Goal: Task Accomplishment & Management: Complete application form

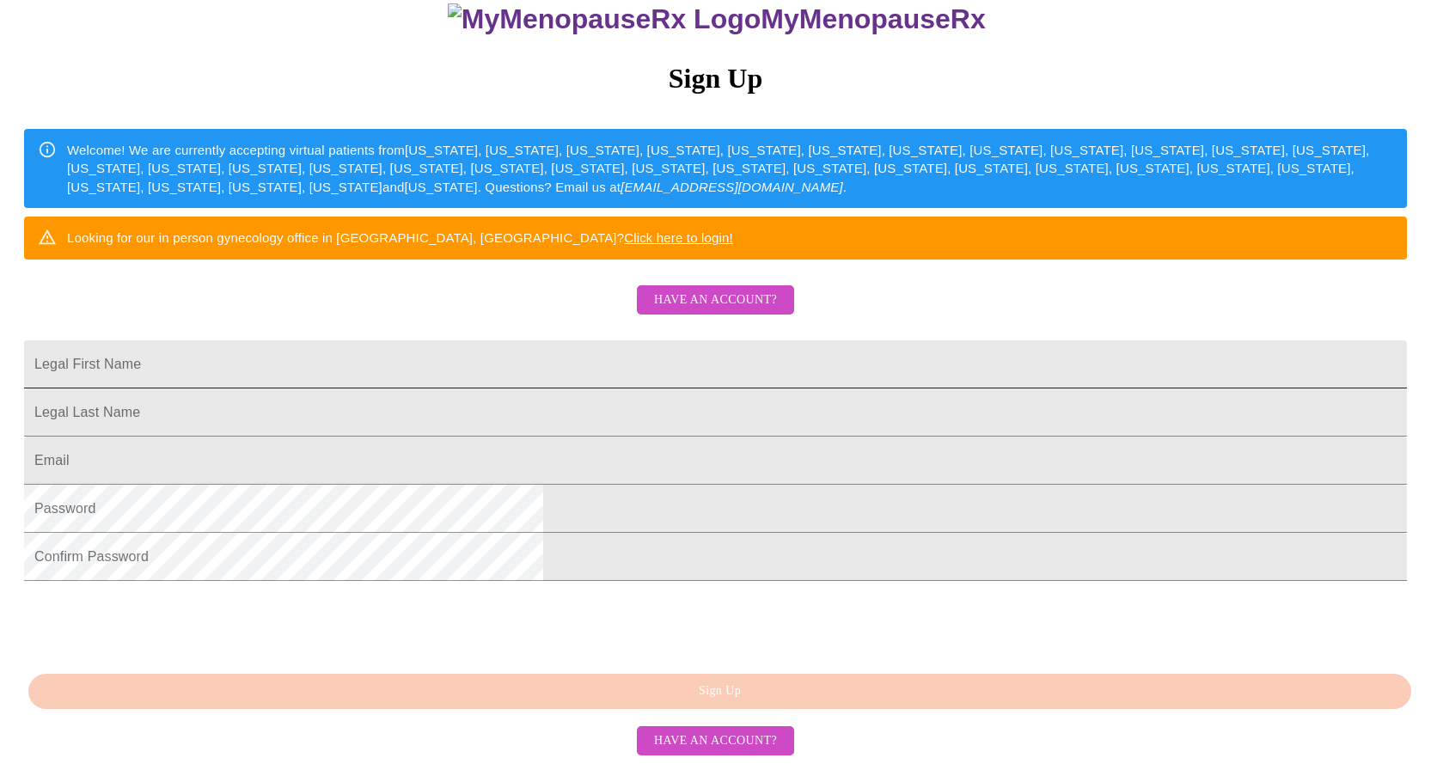
scroll to position [258, 0]
drag, startPoint x: 519, startPoint y: 322, endPoint x: 552, endPoint y: 338, distance: 36.1
click at [519, 340] on input "Legal First Name" at bounding box center [715, 364] width 1383 height 48
type input "[PERSON_NAME]"
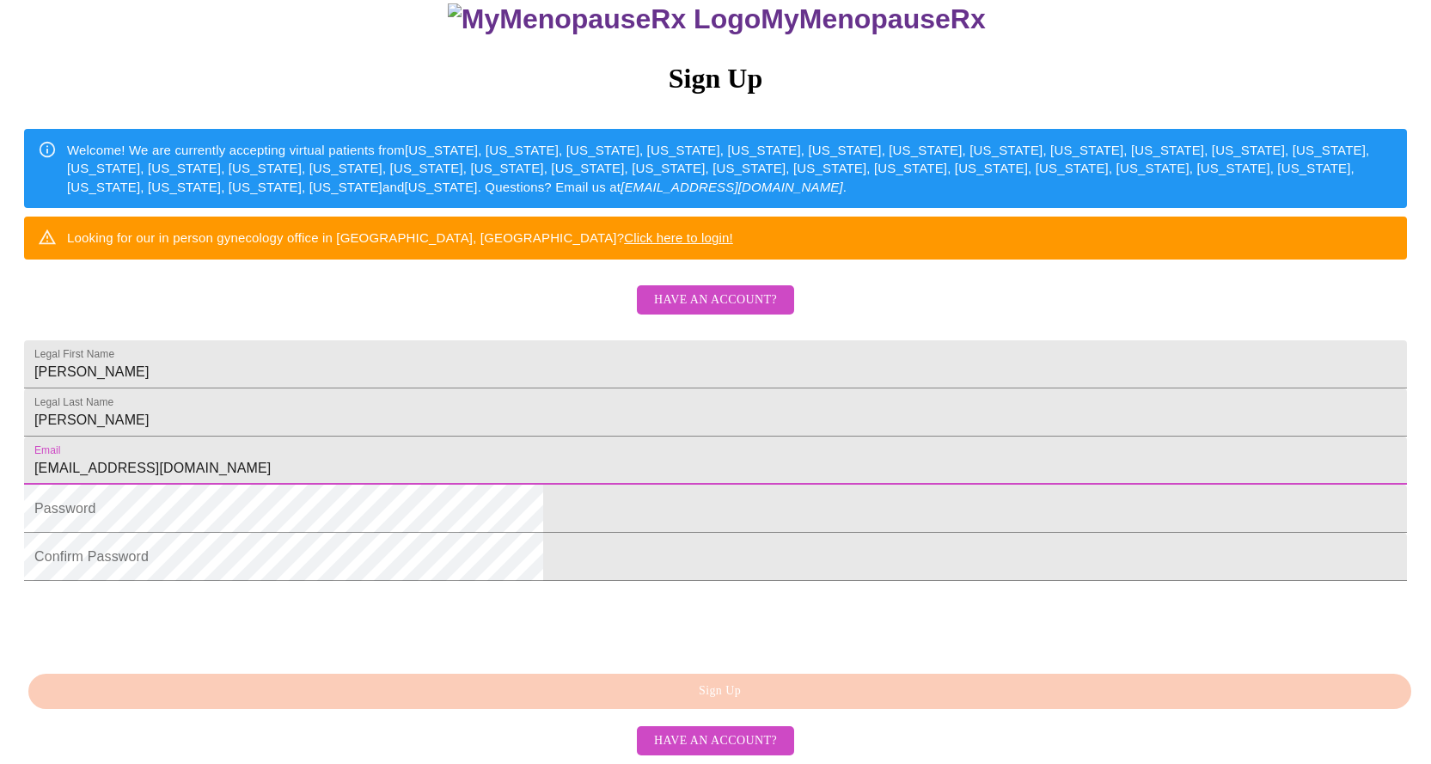
type input "[EMAIL_ADDRESS][DOMAIN_NAME]"
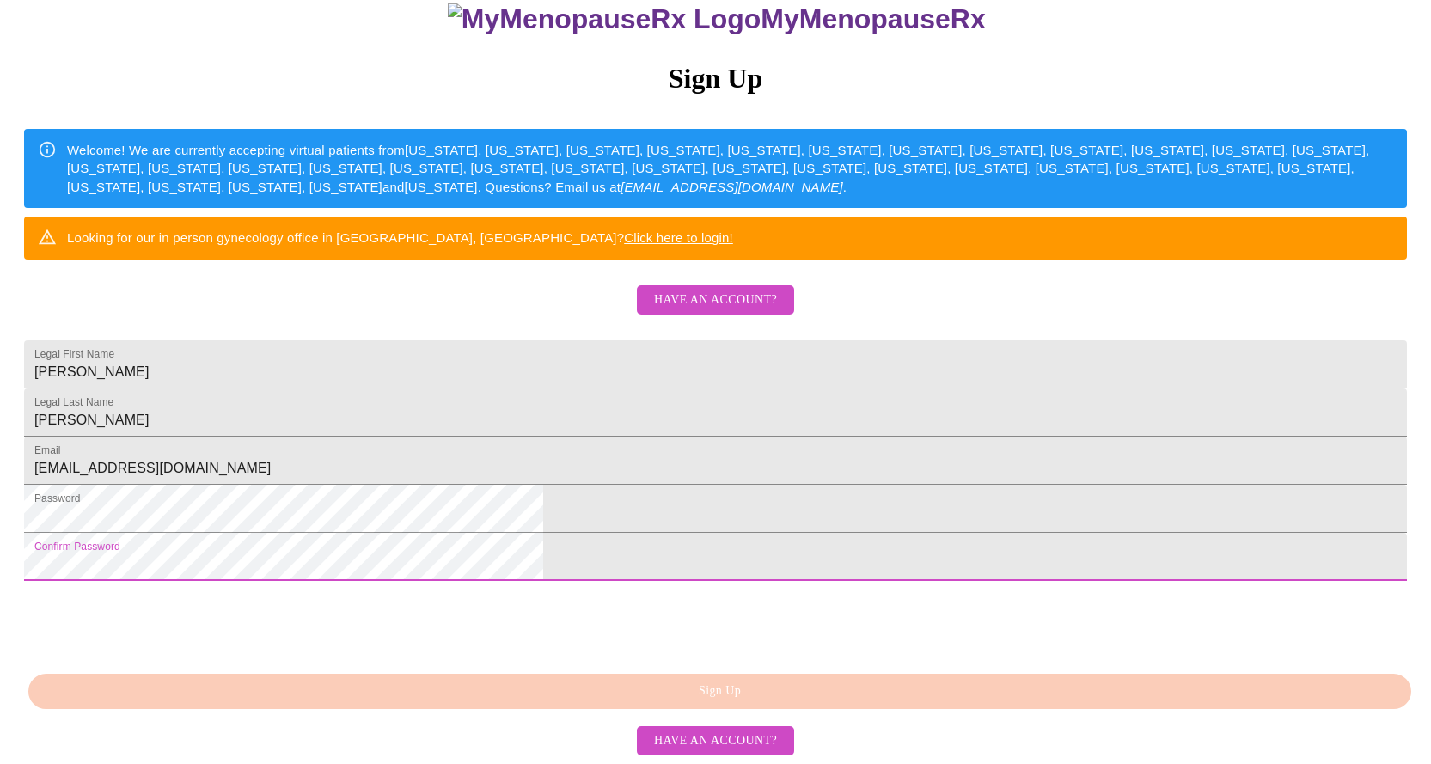
scroll to position [317, 0]
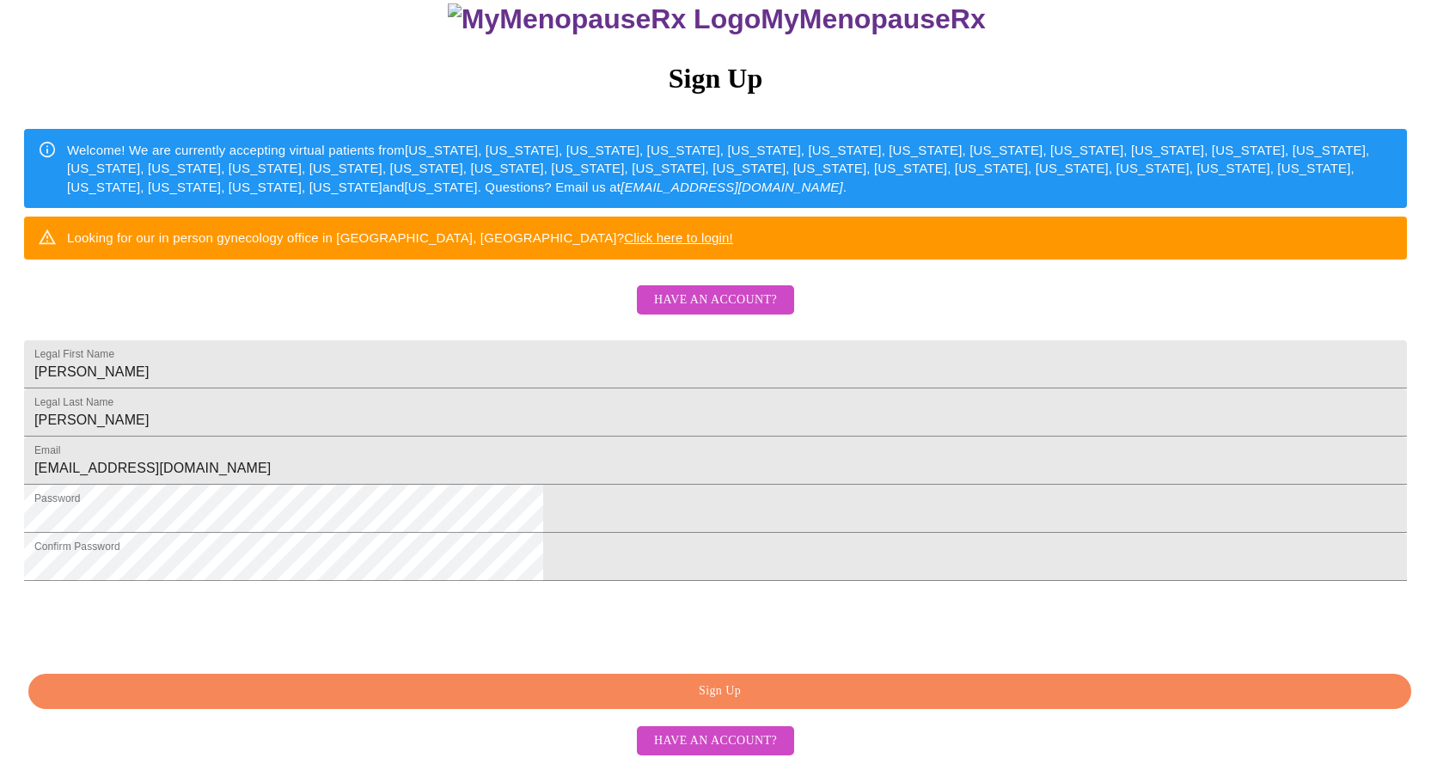
click at [772, 693] on span "Sign Up" at bounding box center [719, 691] width 1343 height 21
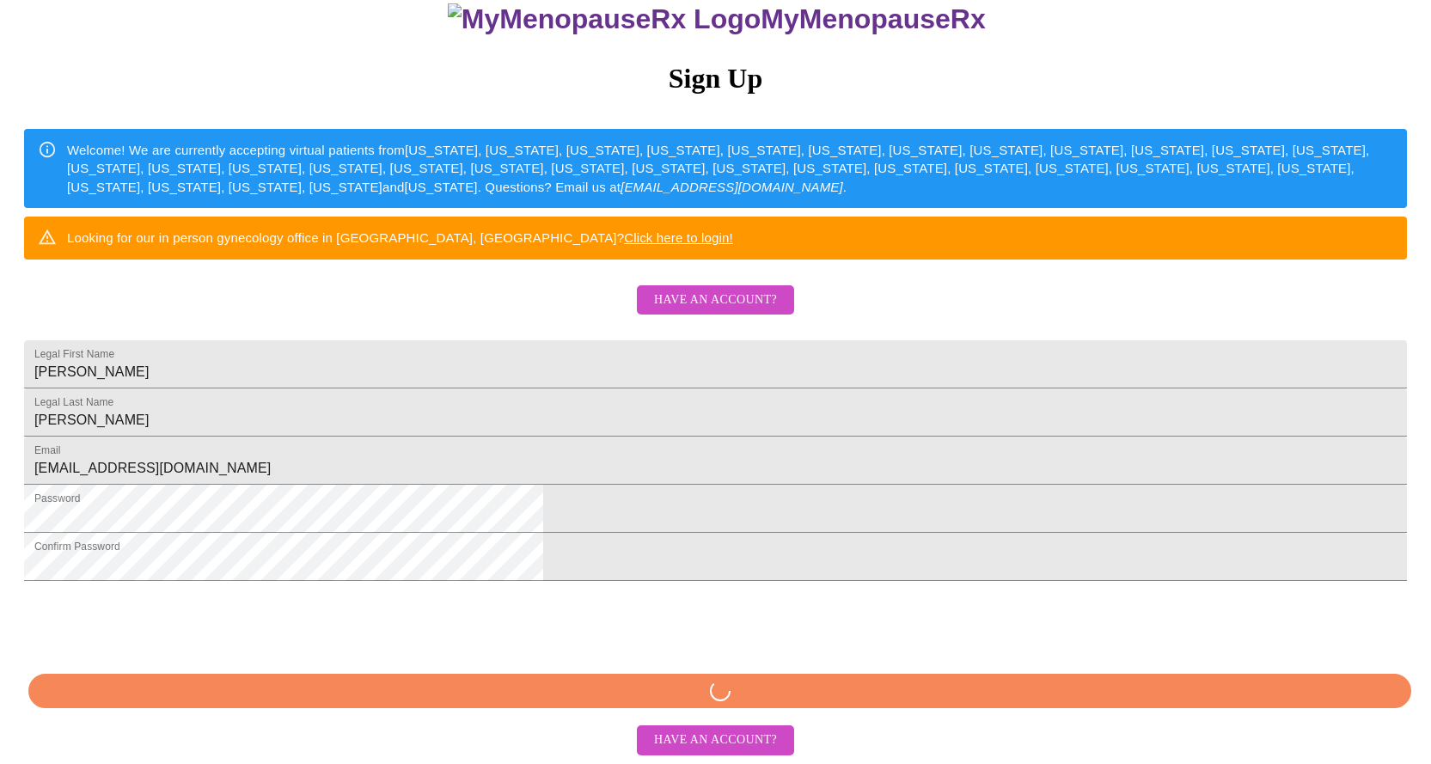
scroll to position [316, 0]
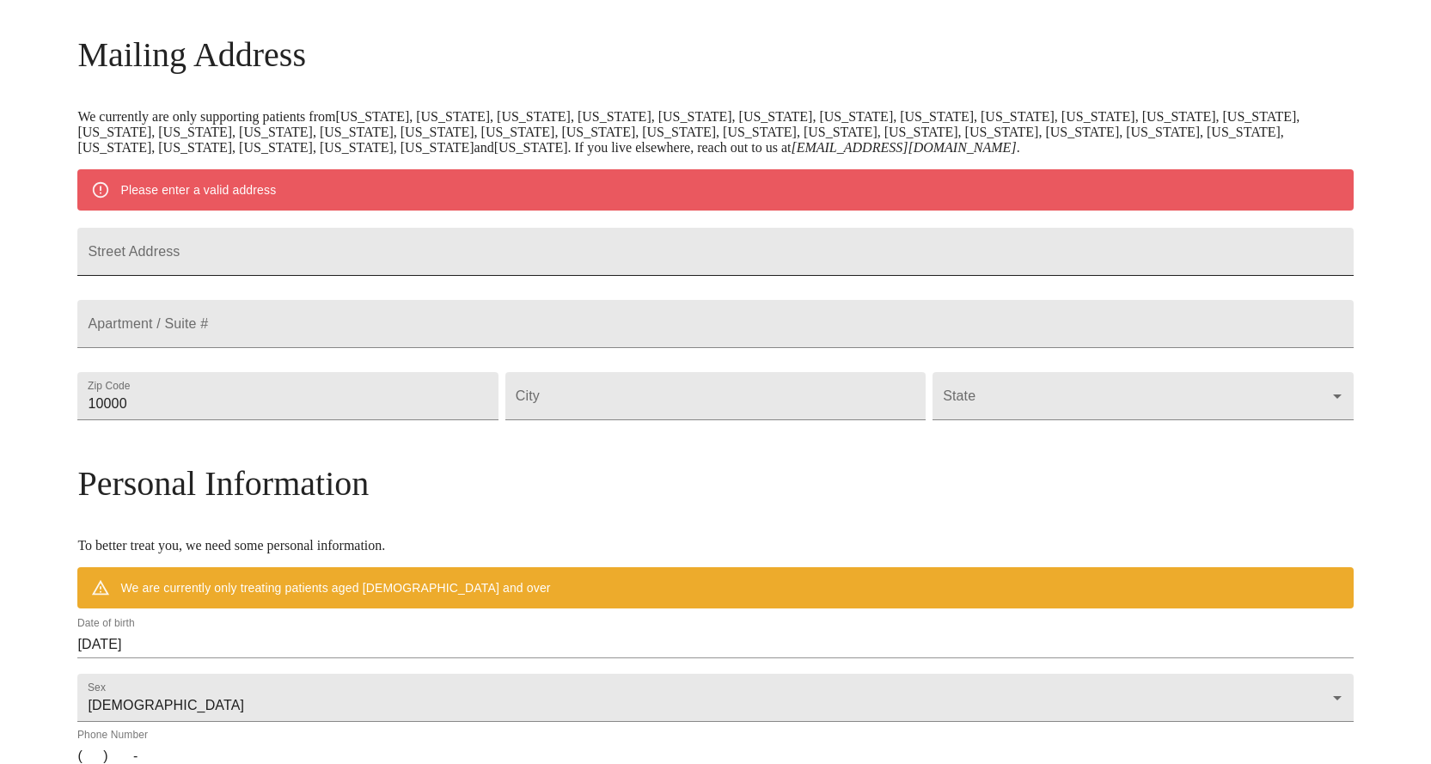
click at [409, 276] on input "Street Address" at bounding box center [714, 252] width 1275 height 48
type input "[STREET_ADDRESS]"
type input "20015"
type input "[US_STATE]"
click at [1054, 360] on div "Apartment / Suite #" at bounding box center [715, 324] width 1282 height 72
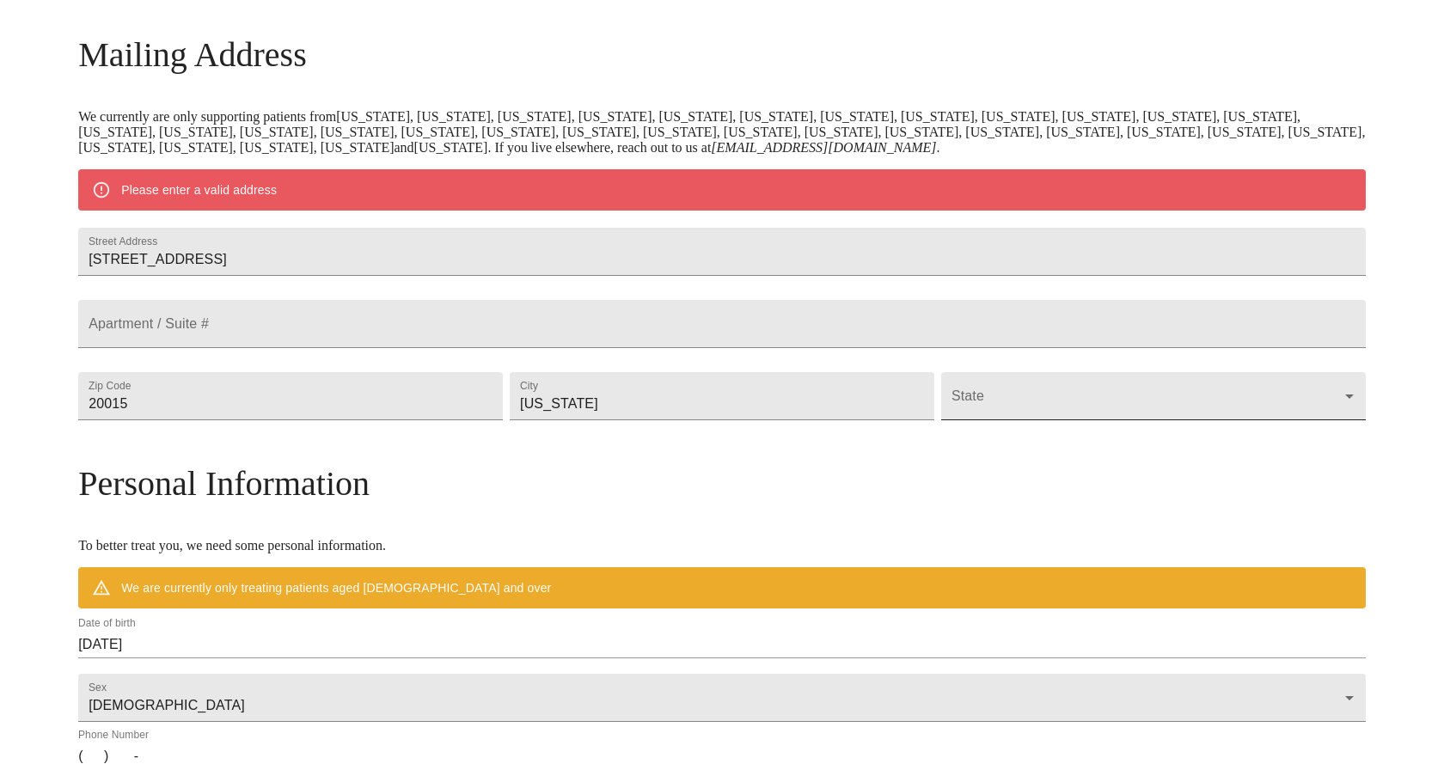
click at [1092, 448] on body "MyMenopauseRx Welcome to MyMenopauseRx Since it's your first time here, you'll …" at bounding box center [722, 428] width 1430 height 1340
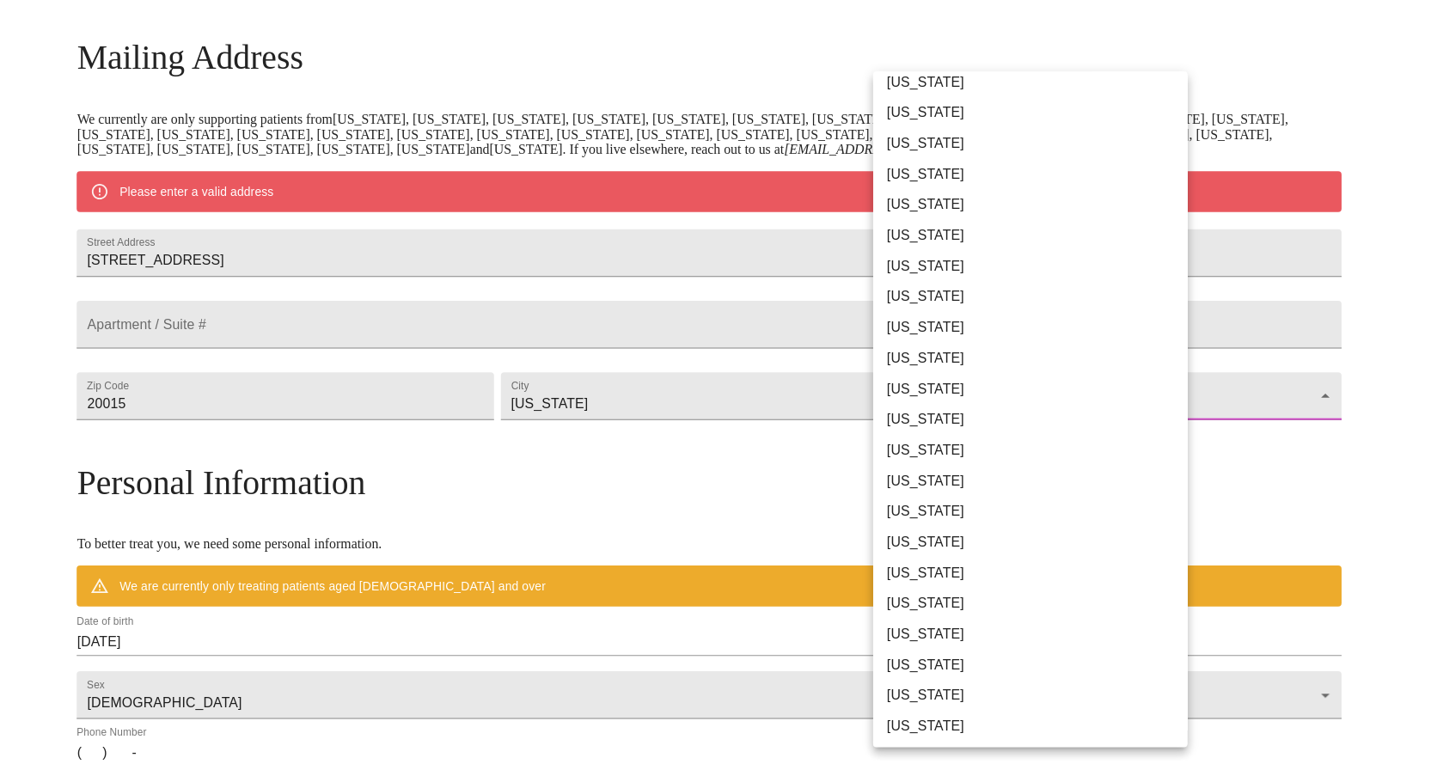
scroll to position [879, 0]
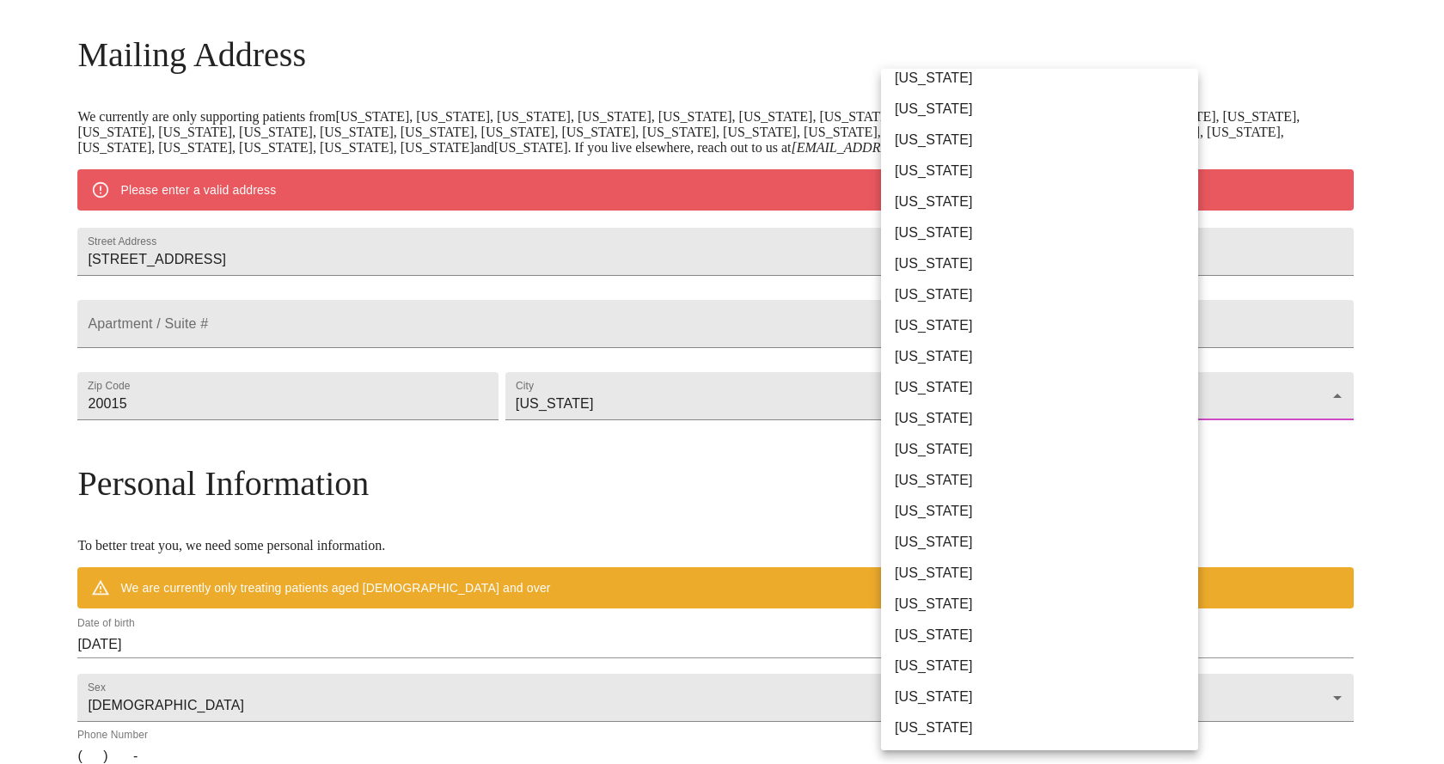
drag, startPoint x: 625, startPoint y: 510, endPoint x: 683, endPoint y: 501, distance: 59.1
click at [645, 508] on div at bounding box center [722, 382] width 1444 height 764
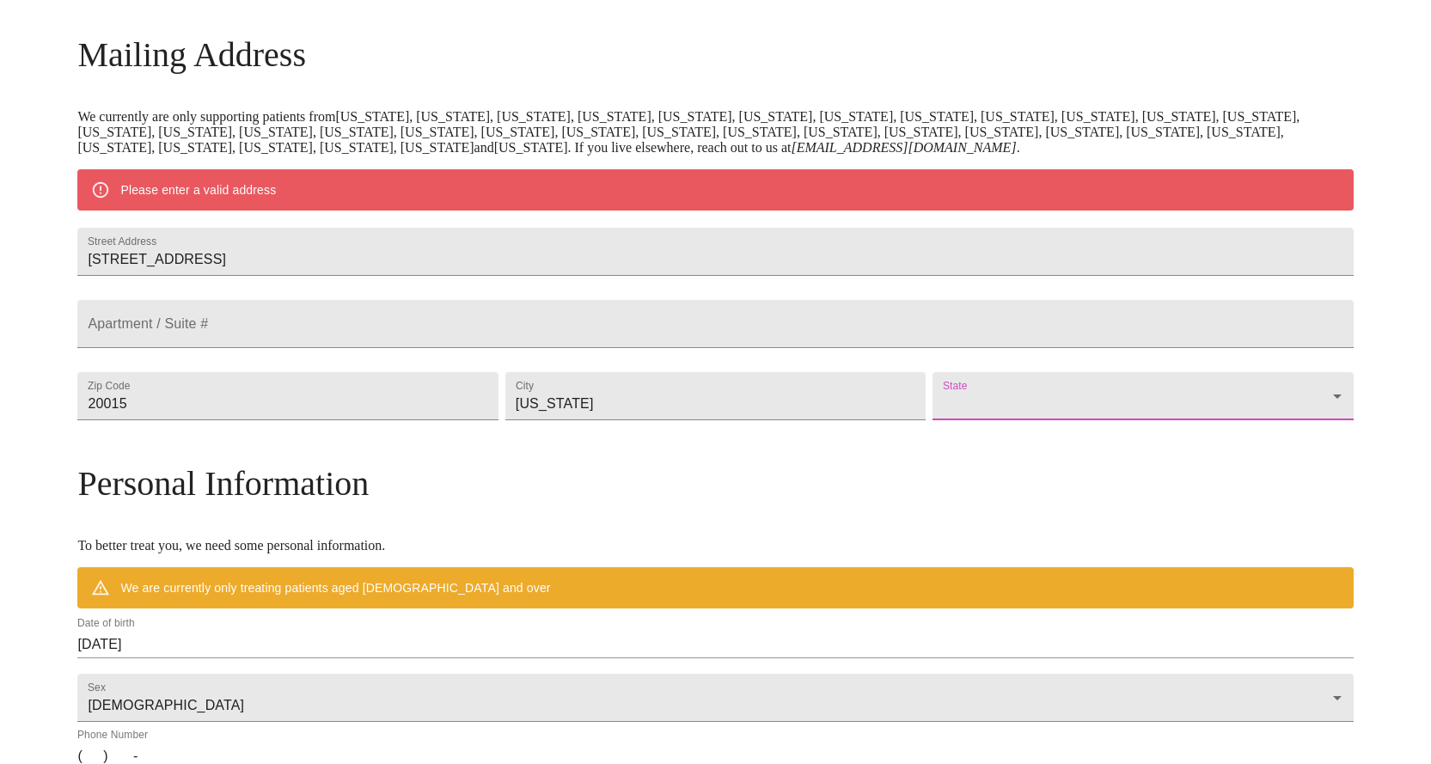
click at [959, 421] on body "MyMenopauseRx Welcome to MyMenopauseRx Since it's your first time here, you'll …" at bounding box center [715, 428] width 1417 height 1340
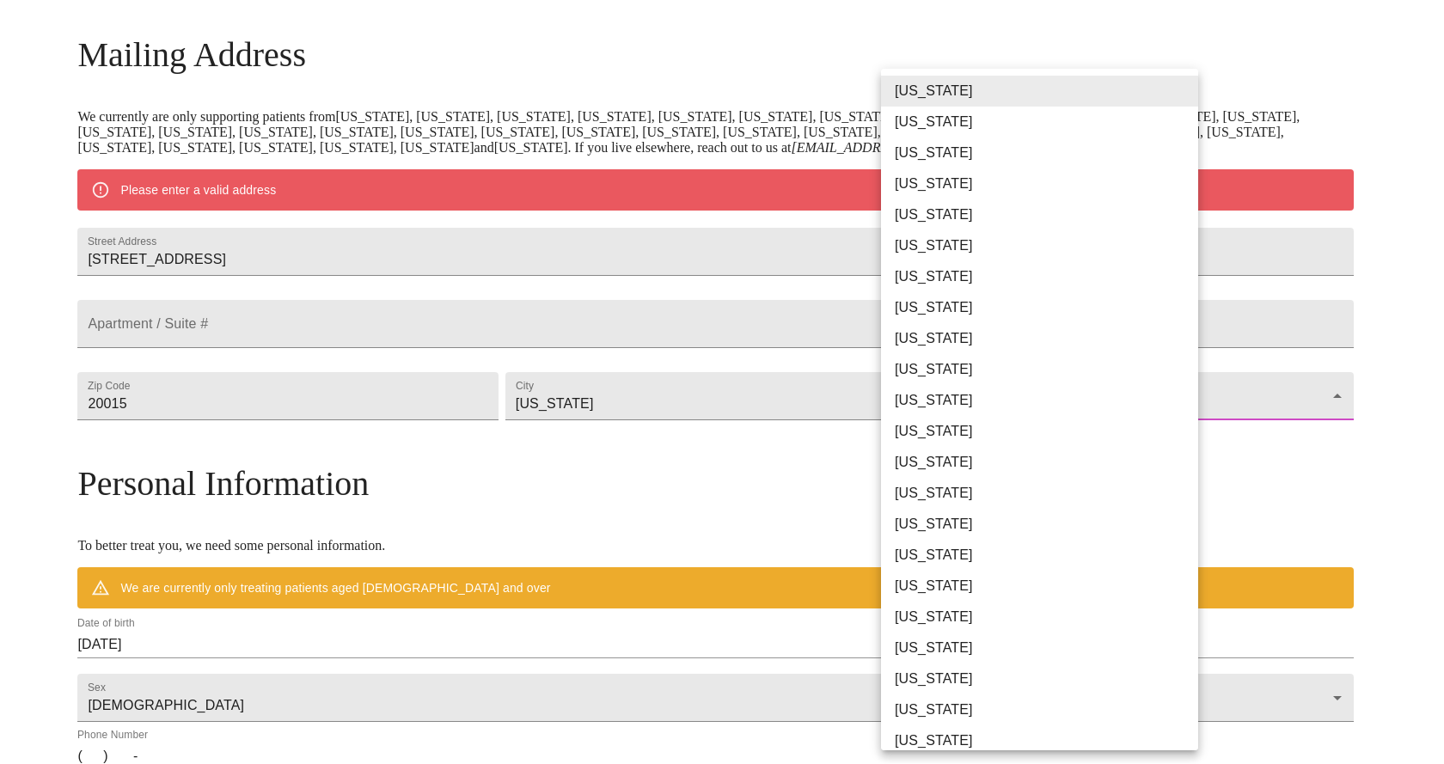
click at [1306, 288] on div at bounding box center [722, 382] width 1444 height 764
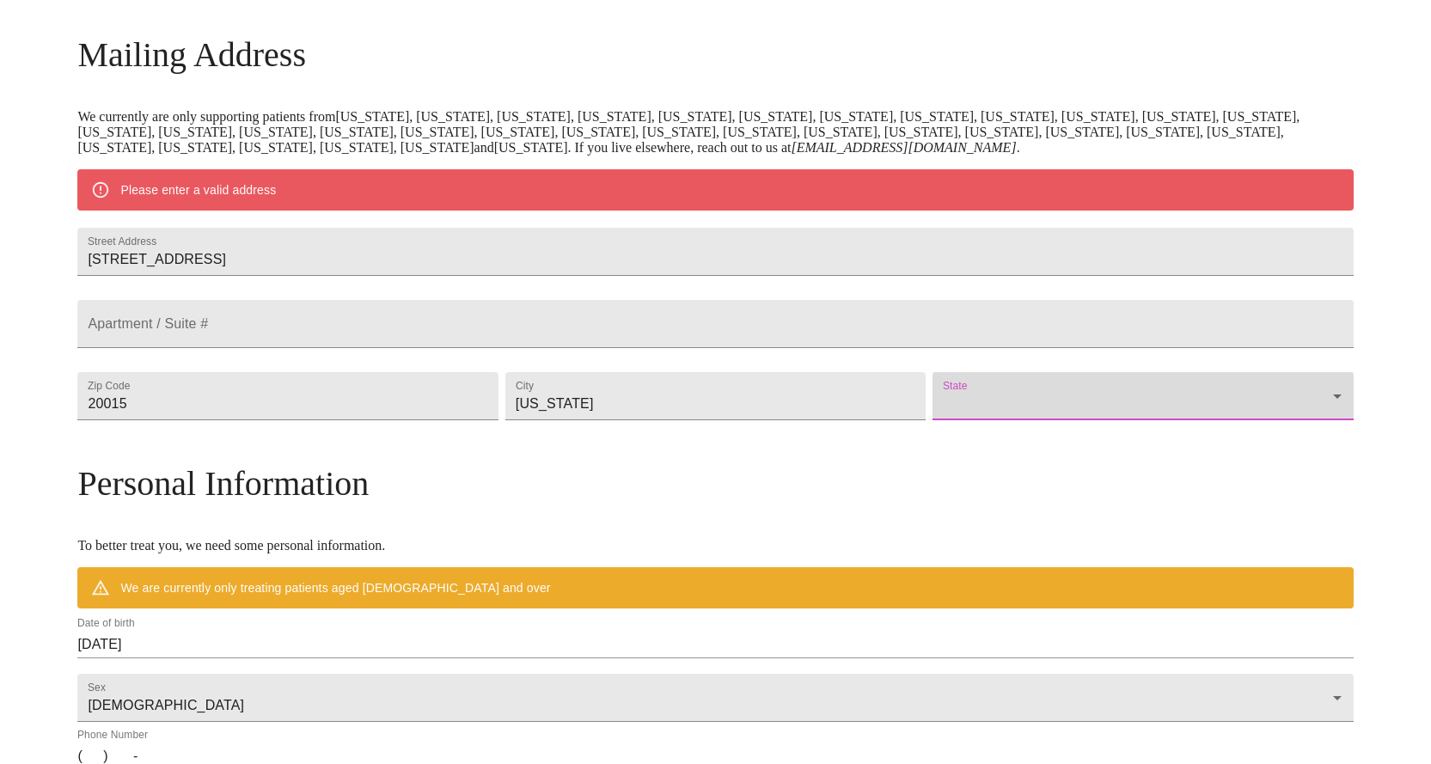
scroll to position [593, 0]
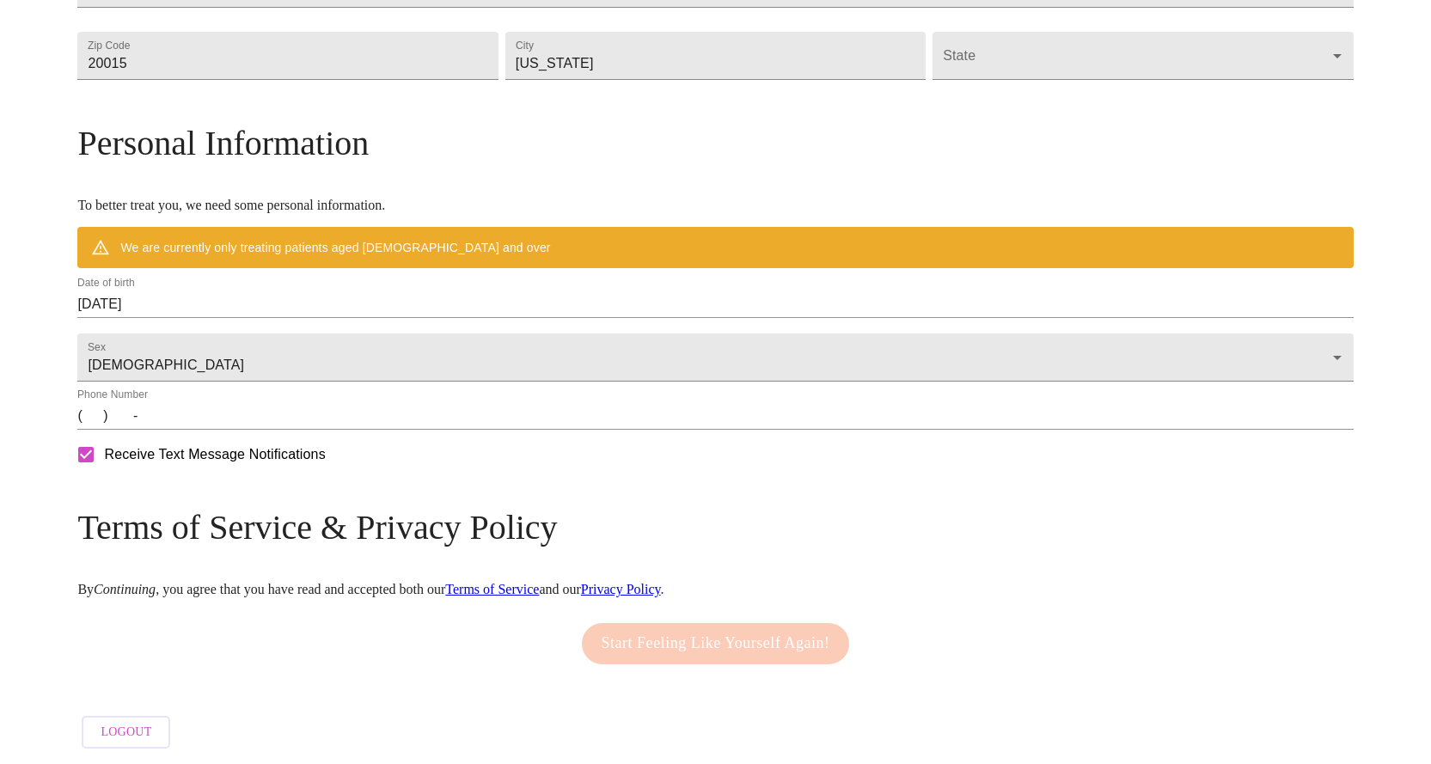
click at [337, 309] on div "Date of birth [DEMOGRAPHIC_DATA]" at bounding box center [715, 297] width 1282 height 48
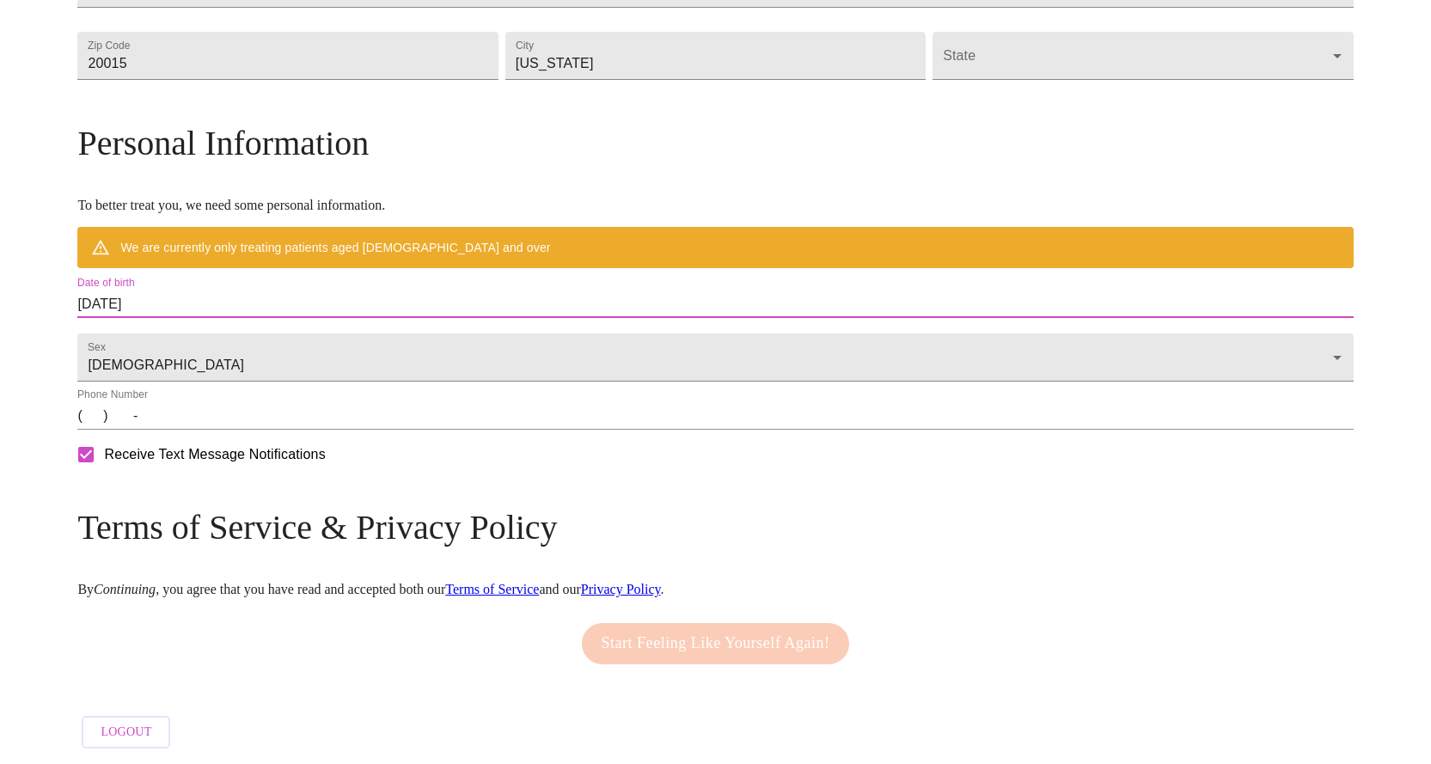
drag, startPoint x: 343, startPoint y: 332, endPoint x: 194, endPoint y: 334, distance: 148.7
click at [194, 334] on div "MyMenopauseRx Welcome to MyMenopauseRx Since it's your first time here, you'll …" at bounding box center [714, 87] width 1275 height 1340
click at [299, 290] on input "[DATE]" at bounding box center [714, 303] width 1275 height 27
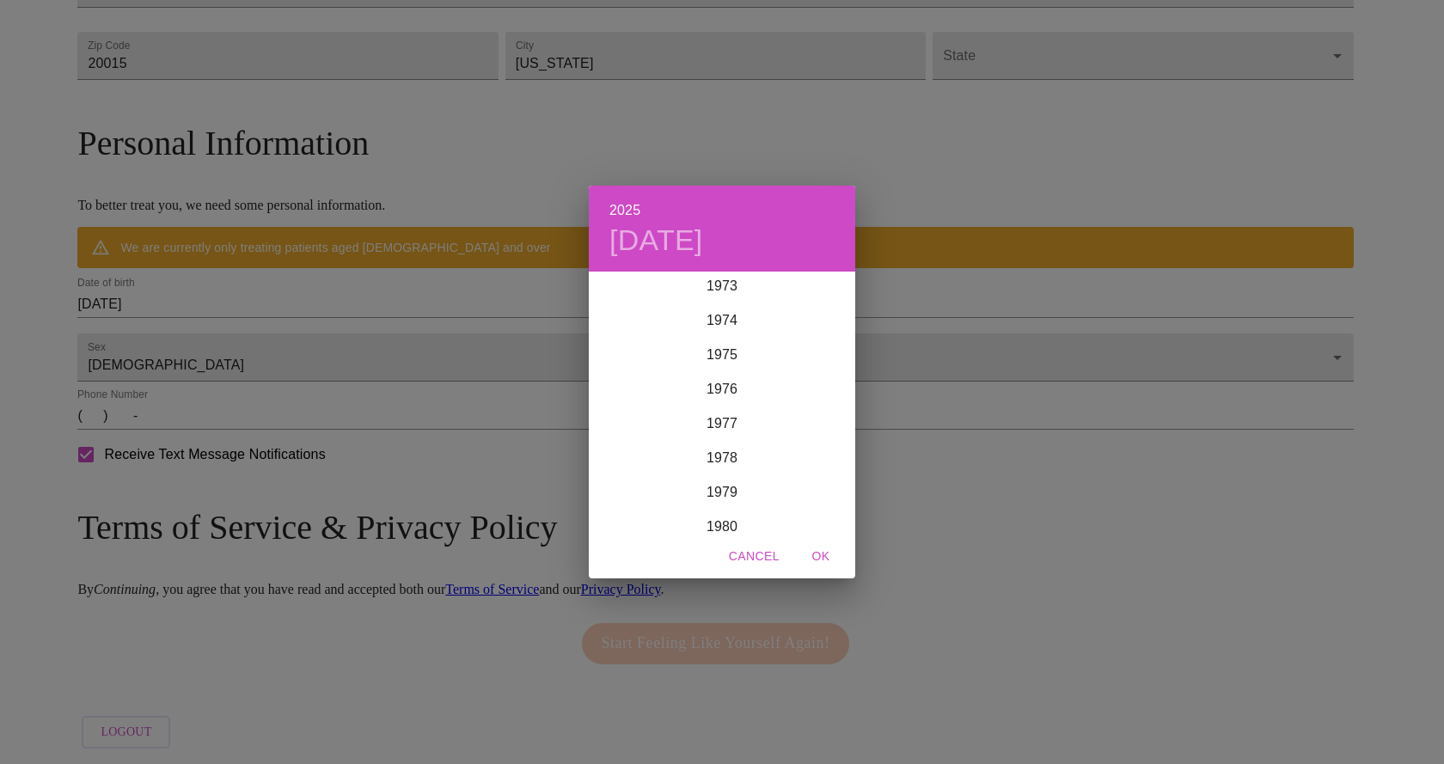
scroll to position [2509, 0]
click at [745, 294] on div "1972" at bounding box center [722, 290] width 266 height 34
click at [816, 326] on div "Mar" at bounding box center [811, 305] width 89 height 64
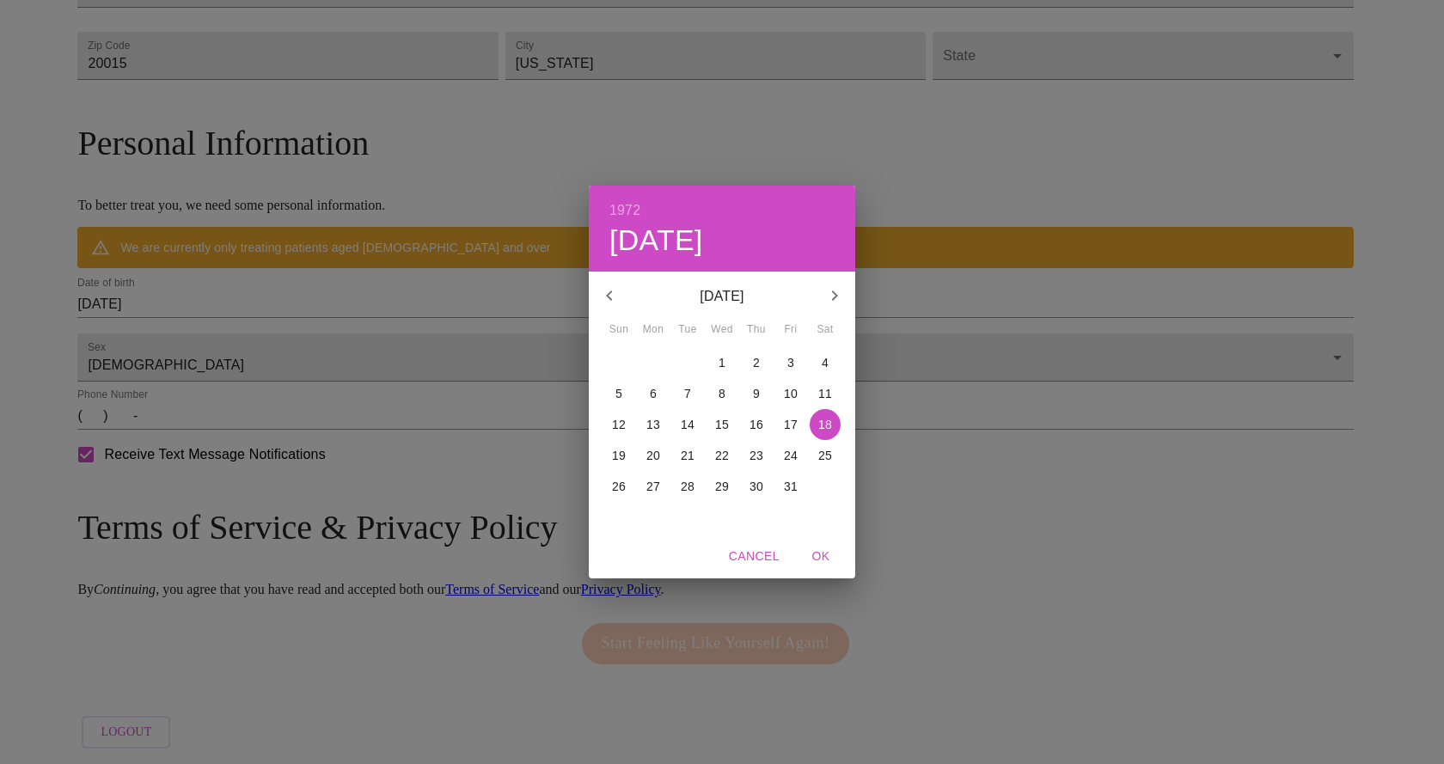
click at [819, 452] on p "25" at bounding box center [825, 455] width 14 height 17
click at [818, 562] on span "OK" at bounding box center [820, 556] width 41 height 21
type input "[DATE]"
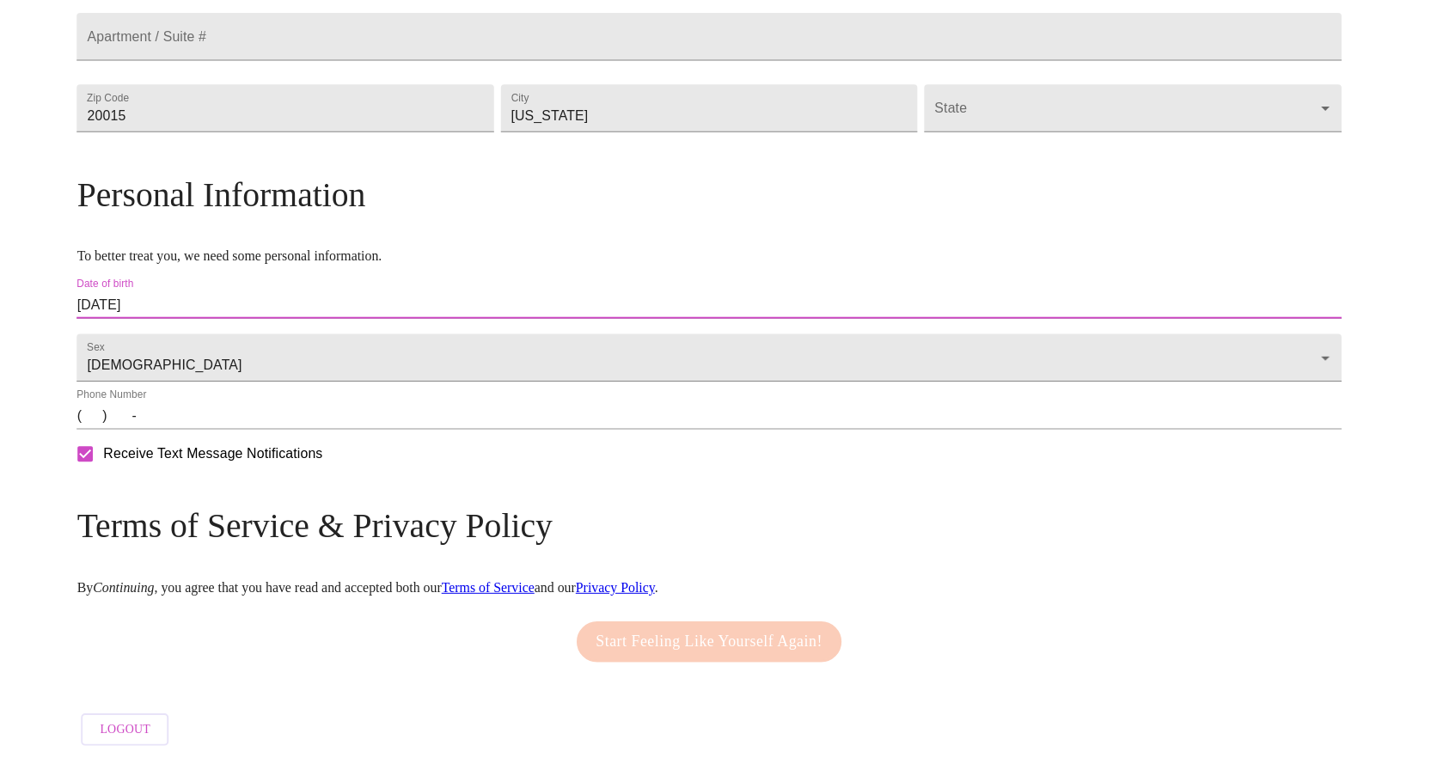
scroll to position [589, 0]
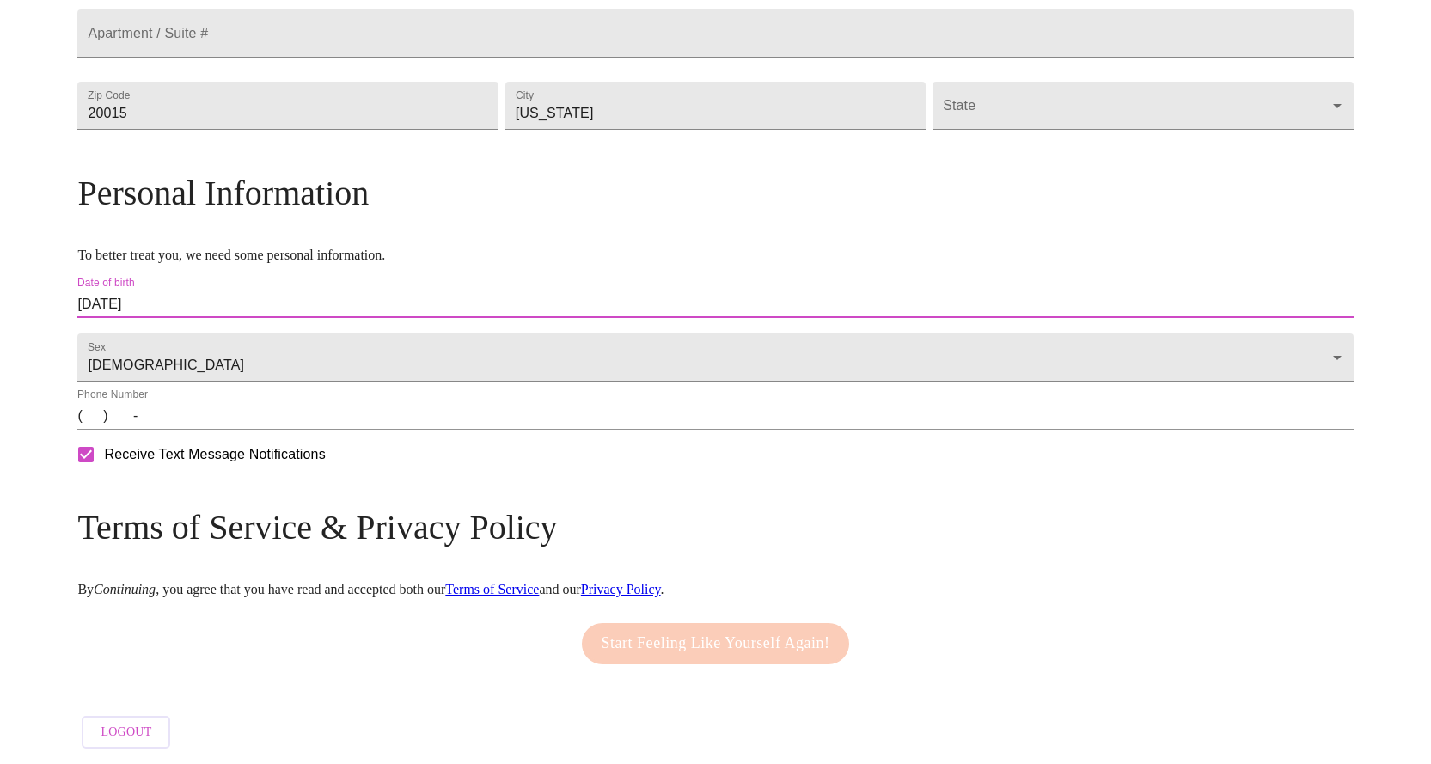
drag, startPoint x: 245, startPoint y: 425, endPoint x: 256, endPoint y: 421, distance: 11.7
click at [245, 425] on input "(   )    -" at bounding box center [714, 415] width 1275 height 27
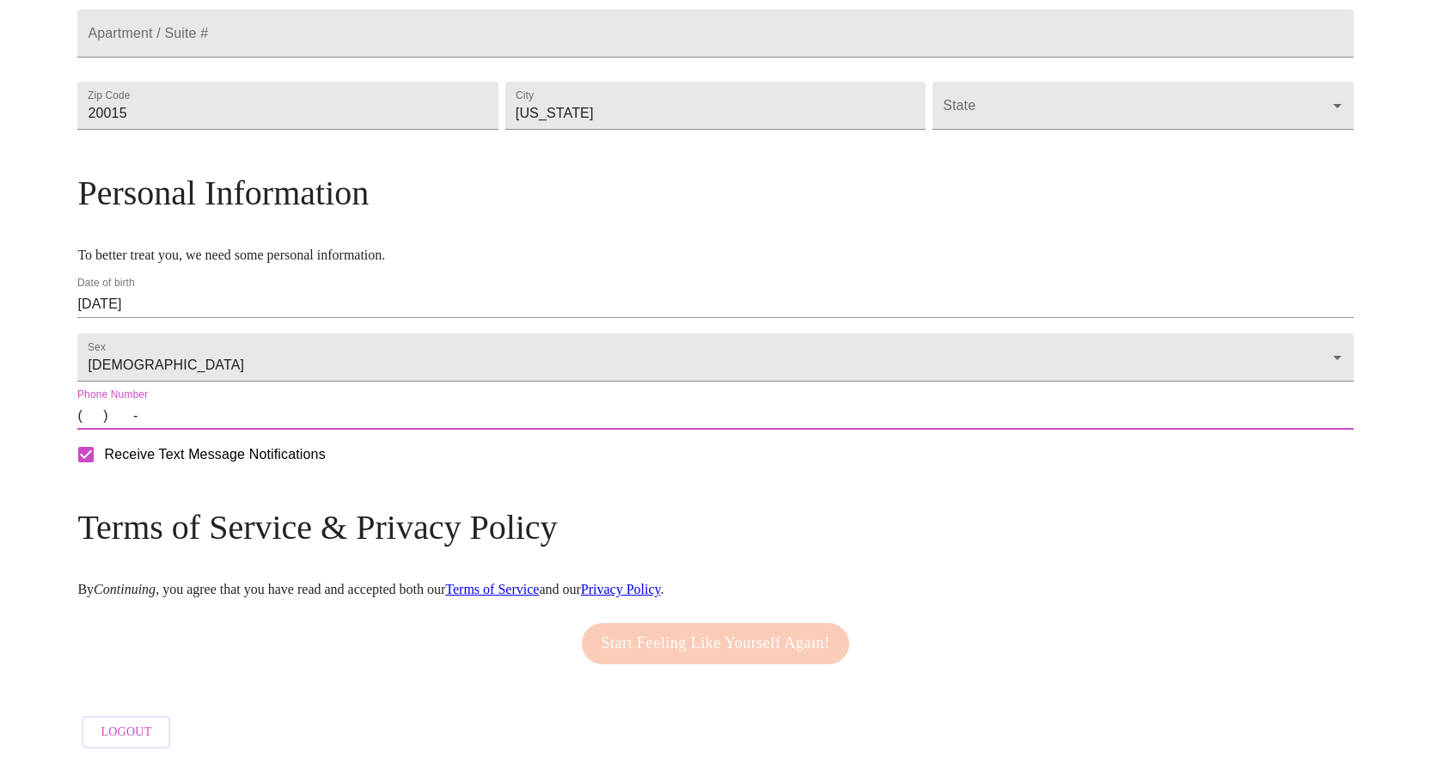
click at [180, 408] on div "MyMenopauseRx Welcome to MyMenopauseRx Since it's your first time here, you'll …" at bounding box center [714, 112] width 1275 height 1290
click at [243, 406] on input "(   )    -" at bounding box center [714, 415] width 1275 height 27
type input "[PHONE_NUMBER]"
click at [364, 352] on body "MyMenopauseRx Welcome to MyMenopauseRx Since it's your first time here, you'll …" at bounding box center [715, 112] width 1417 height 1290
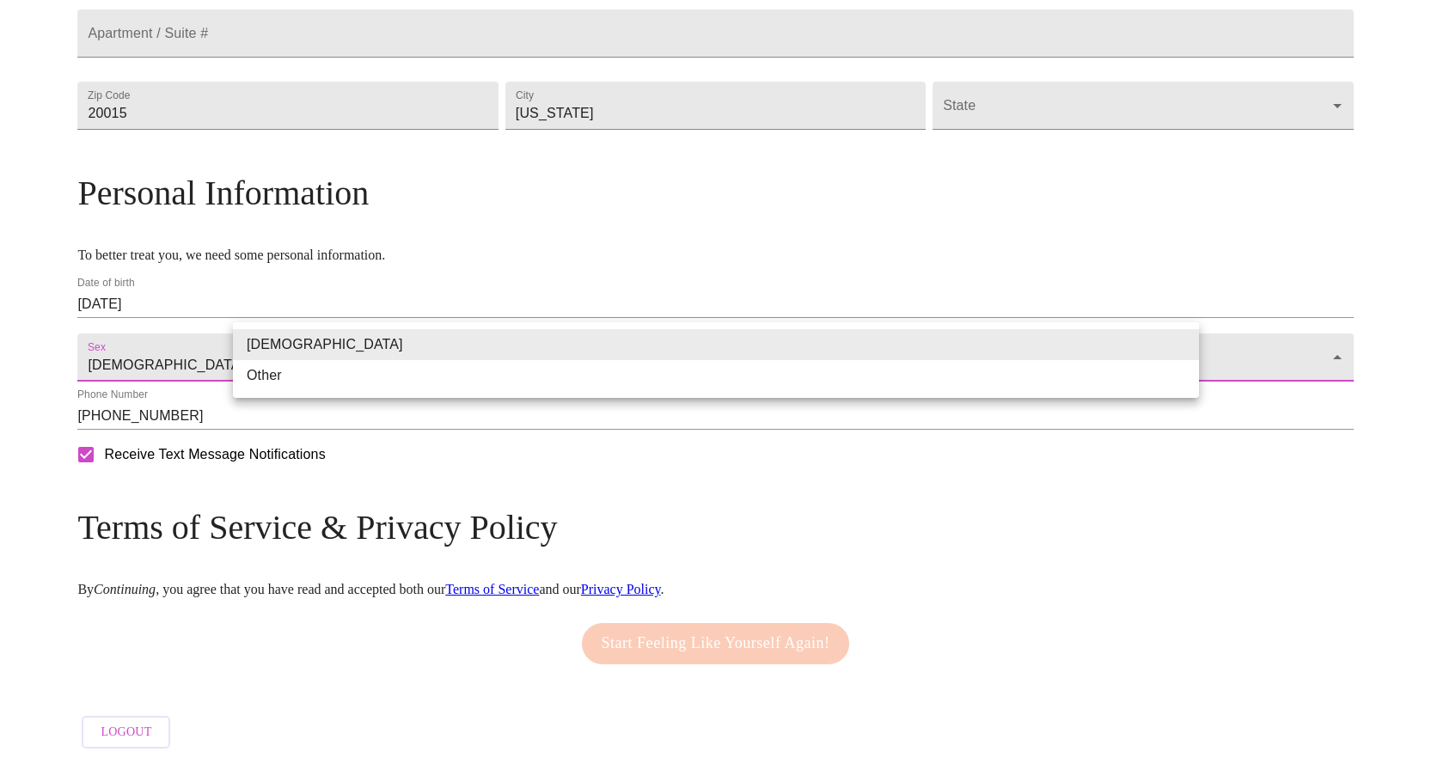
click at [152, 342] on div at bounding box center [722, 382] width 1444 height 764
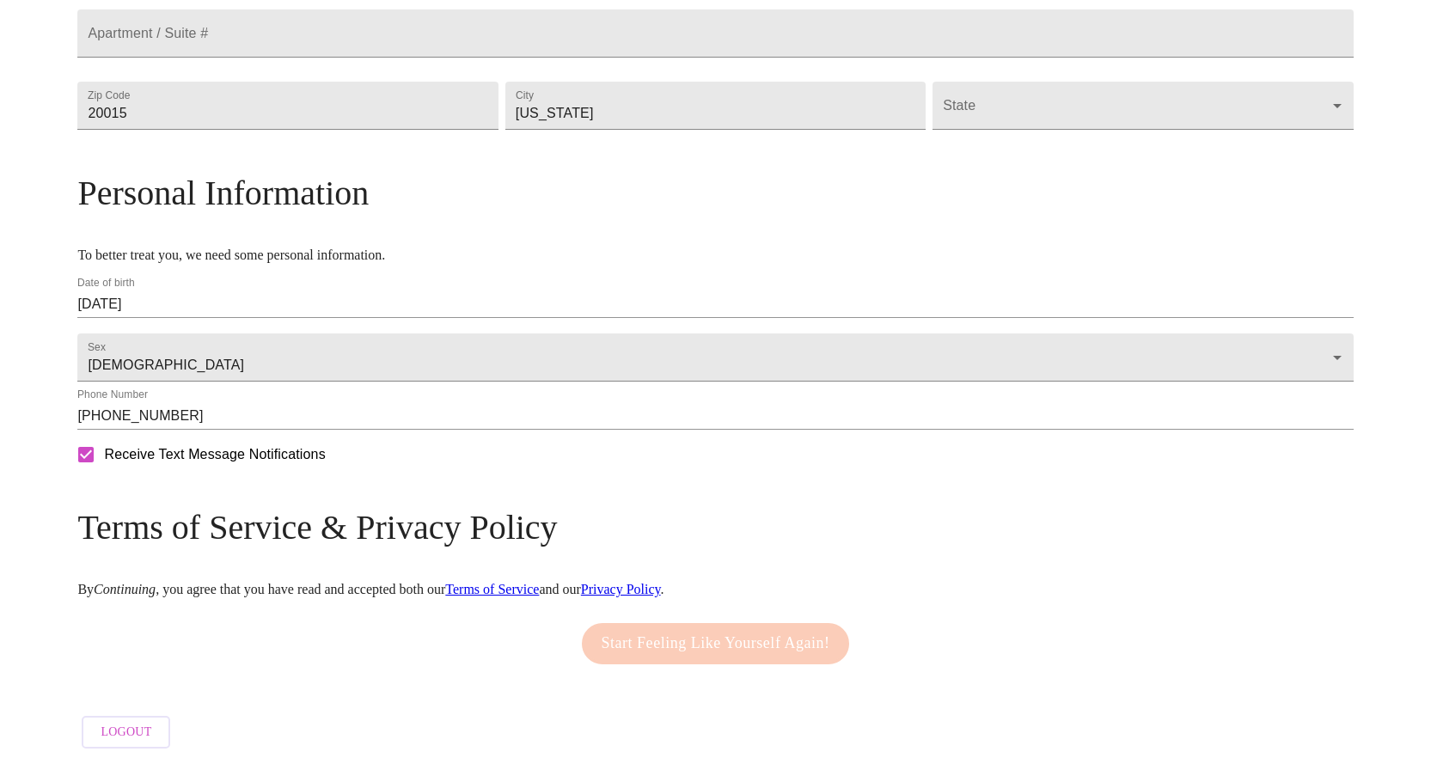
click at [539, 582] on link "Terms of Service" at bounding box center [492, 589] width 94 height 15
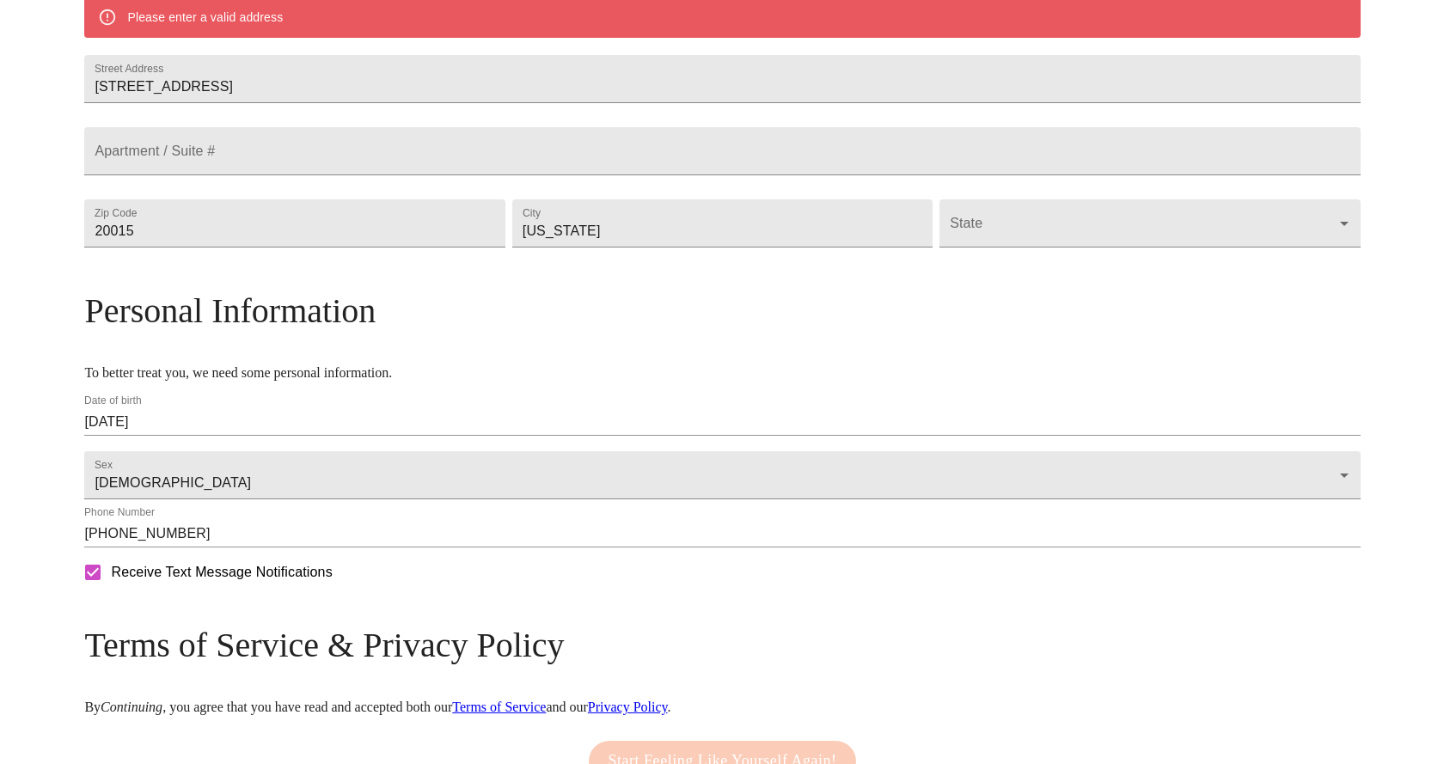
scroll to position [73, 0]
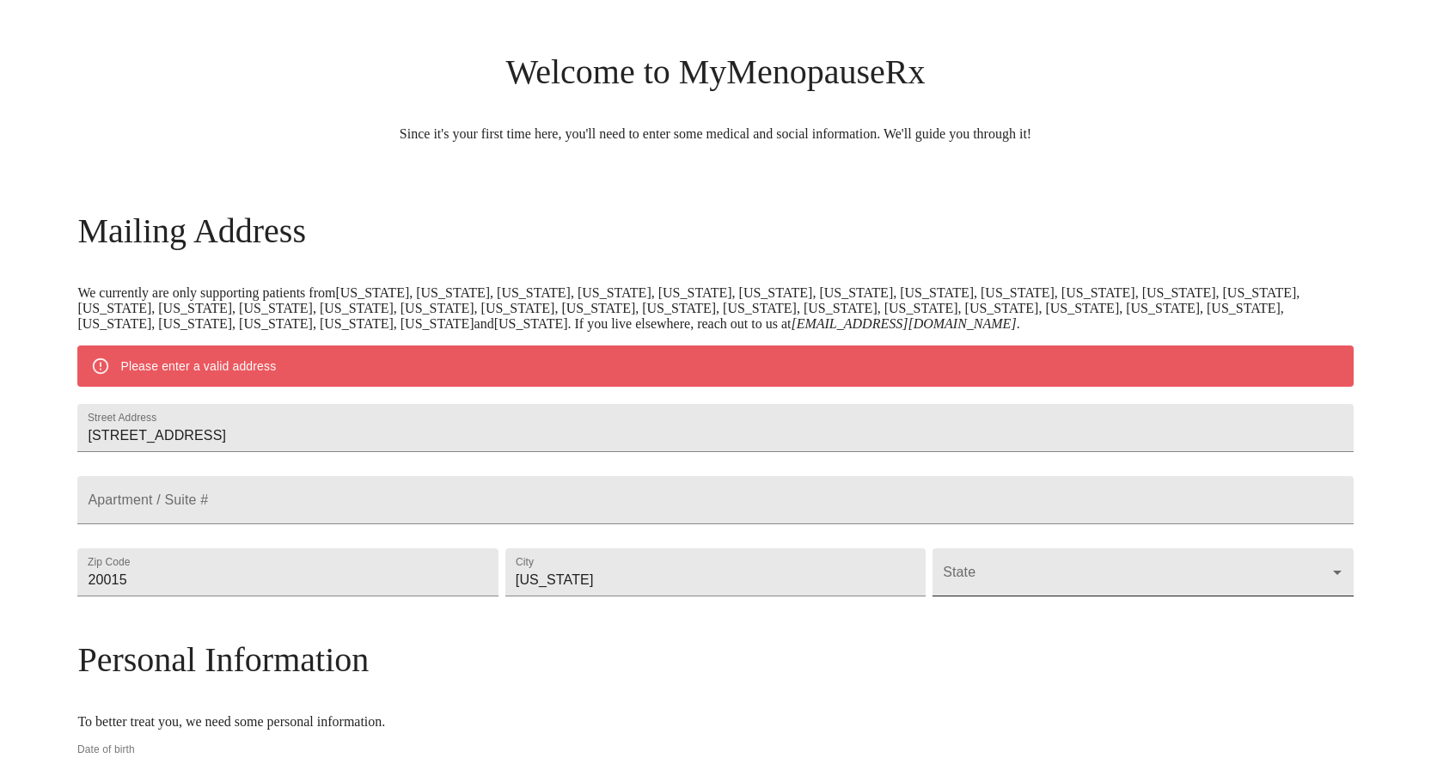
click at [1099, 634] on body "MyMenopauseRx Welcome to MyMenopauseRx Since it's your first time here, you'll …" at bounding box center [715, 579] width 1417 height 1290
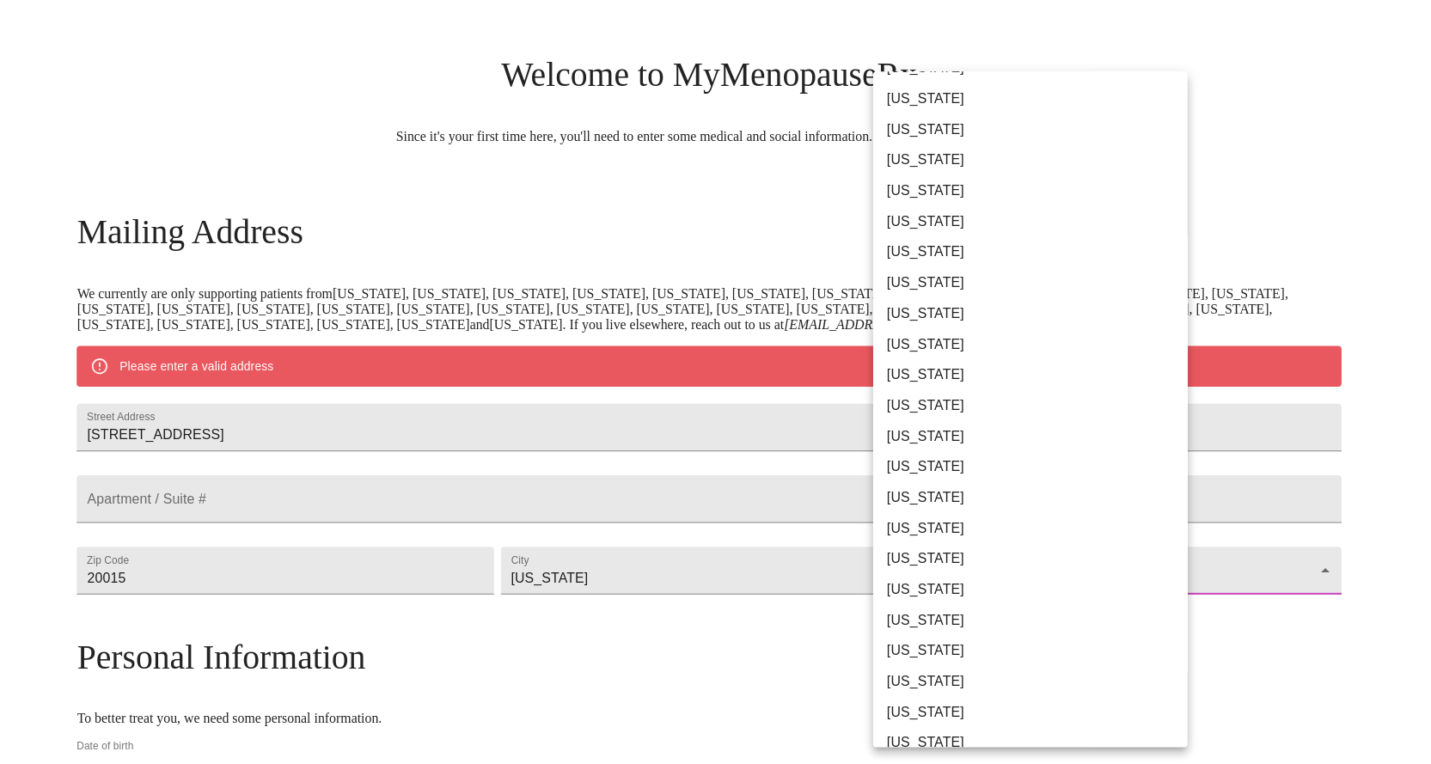
scroll to position [86, 0]
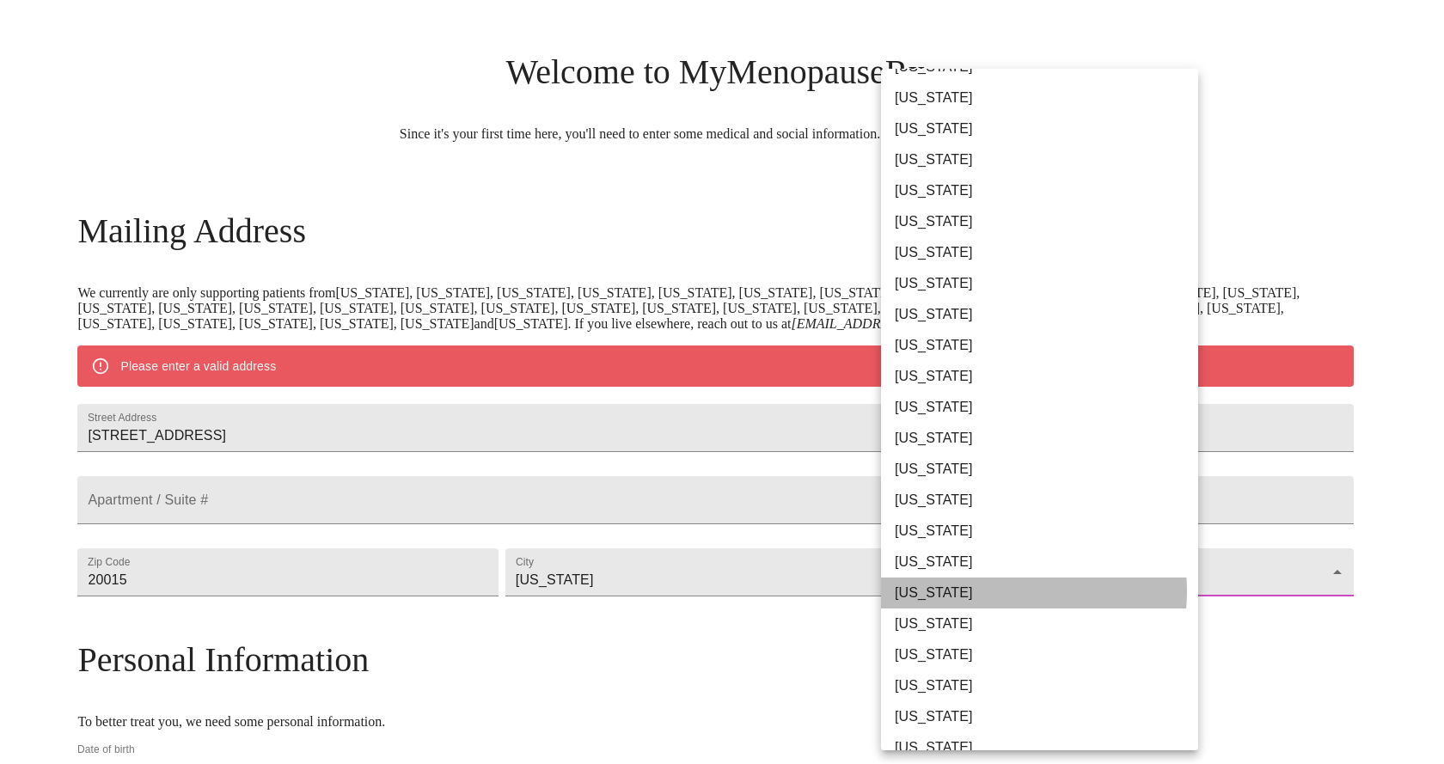
click at [997, 591] on li "[US_STATE]" at bounding box center [1046, 592] width 330 height 31
type input "[US_STATE]"
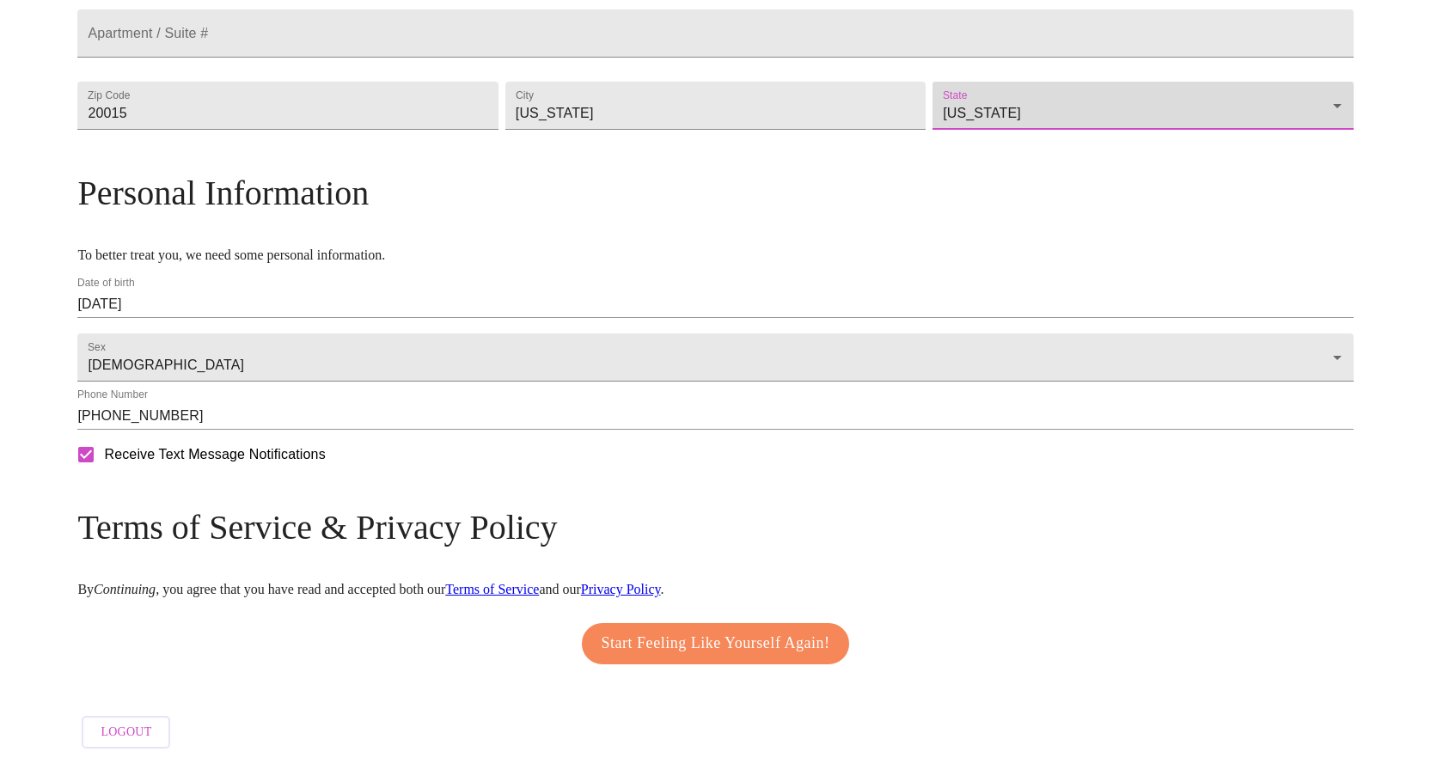
scroll to position [539, 0]
click at [693, 636] on span "Start Feeling Like Yourself Again!" at bounding box center [716, 643] width 229 height 27
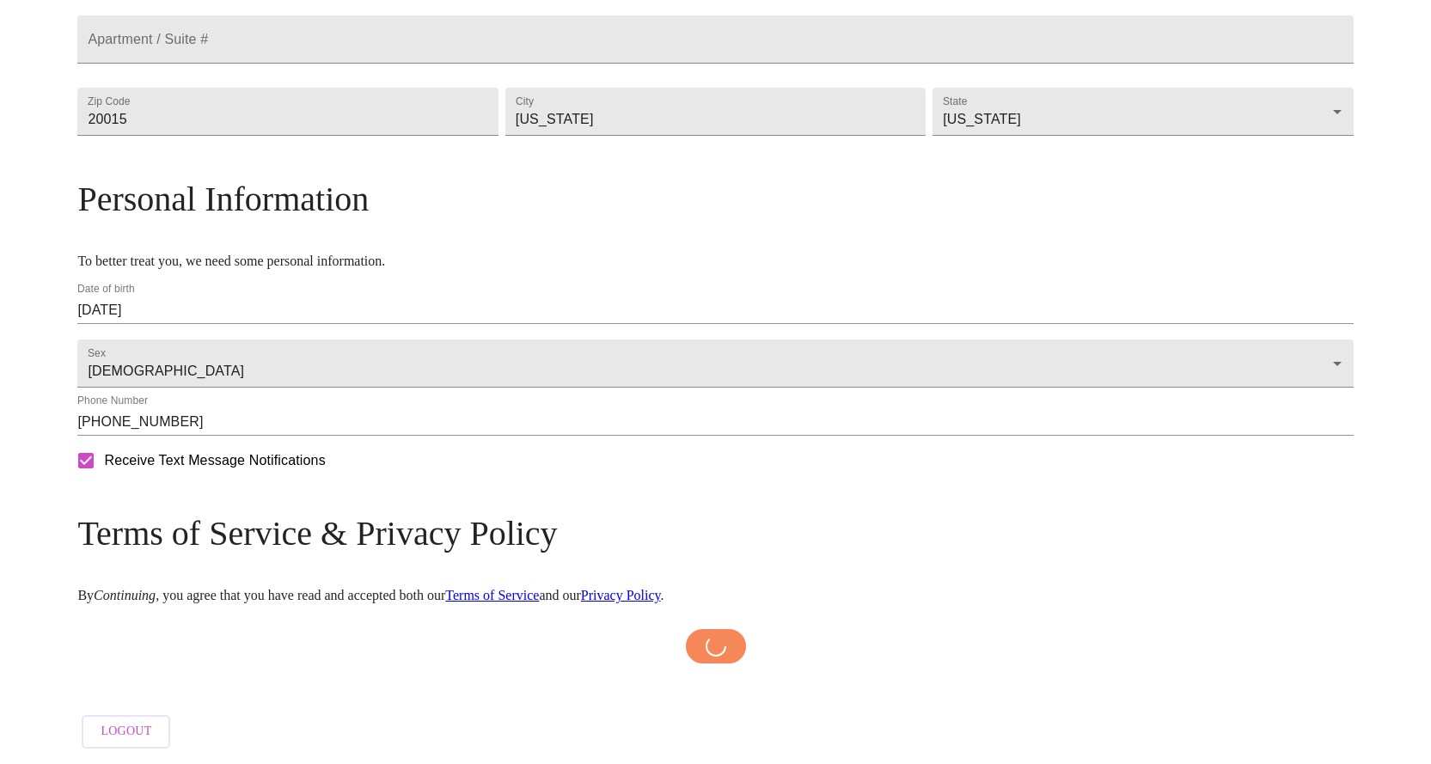
scroll to position [533, 0]
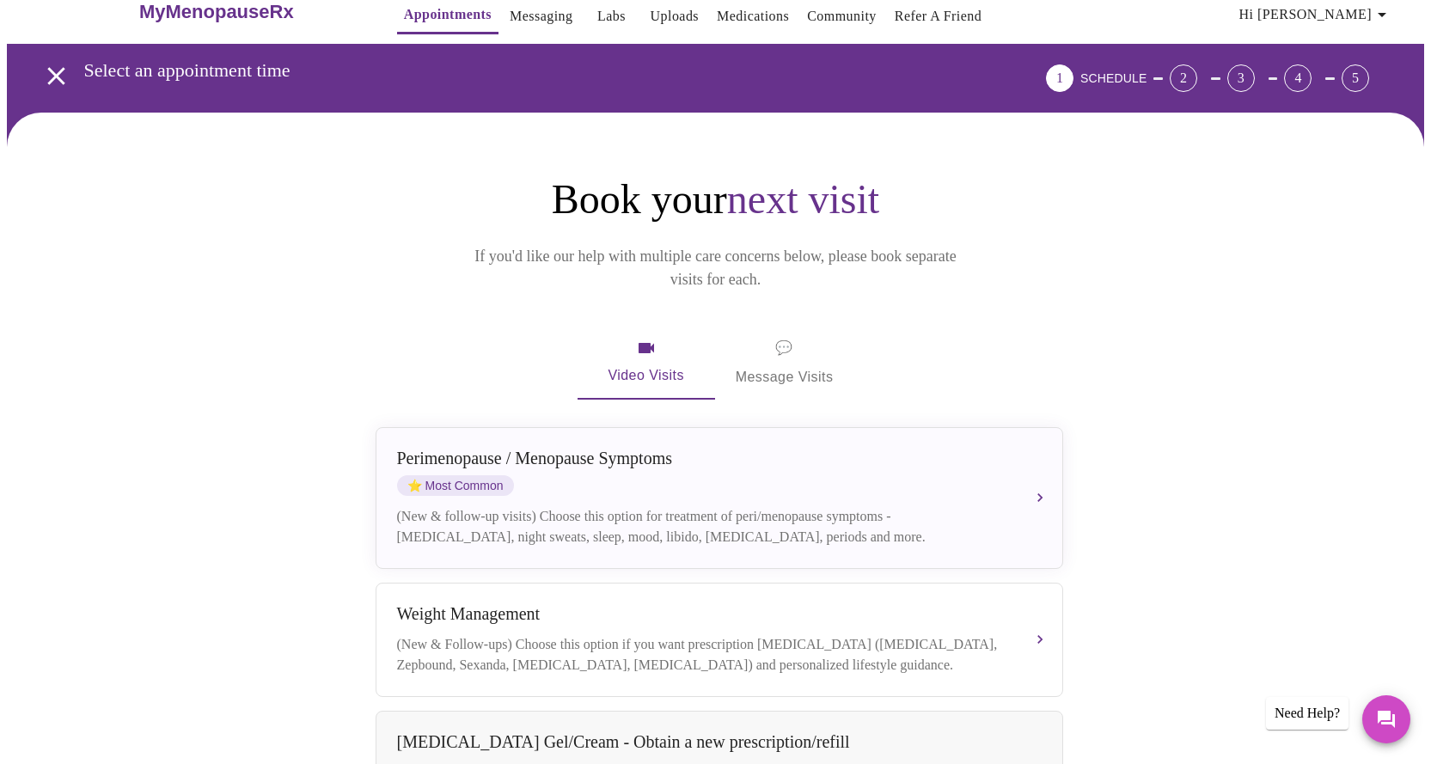
scroll to position [27, 0]
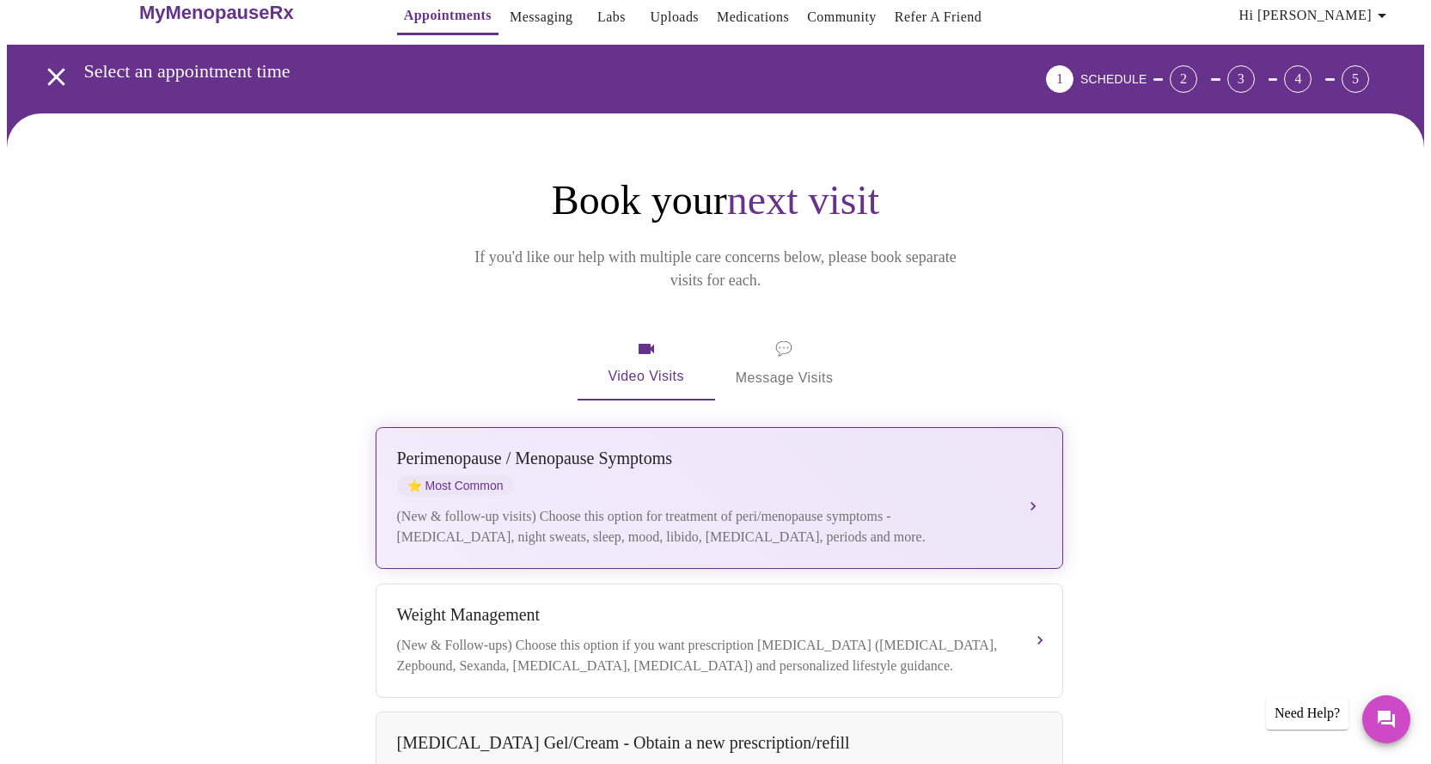
click at [916, 506] on div "(New & follow-up visits) Choose this option for treatment of peri/menopause sym…" at bounding box center [702, 526] width 610 height 41
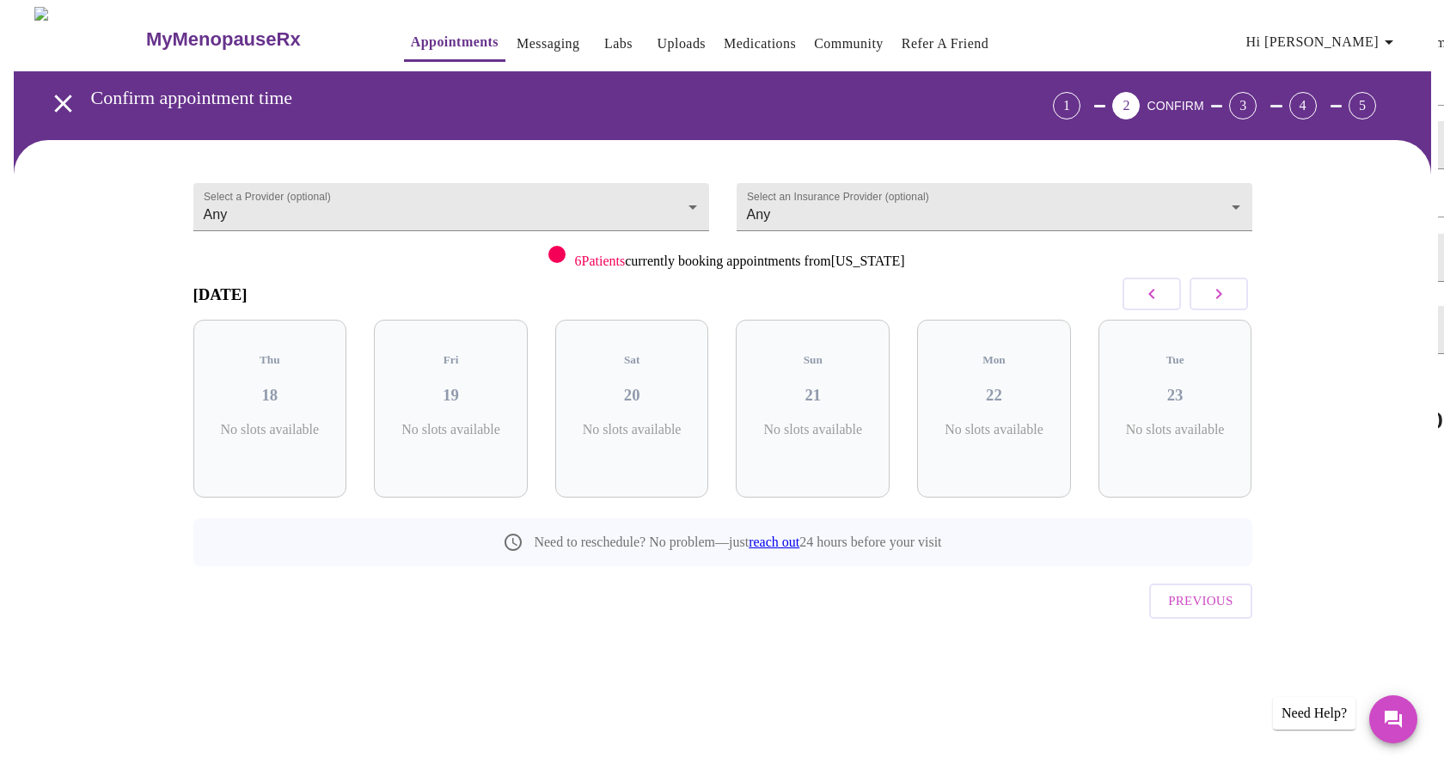
scroll to position [0, 0]
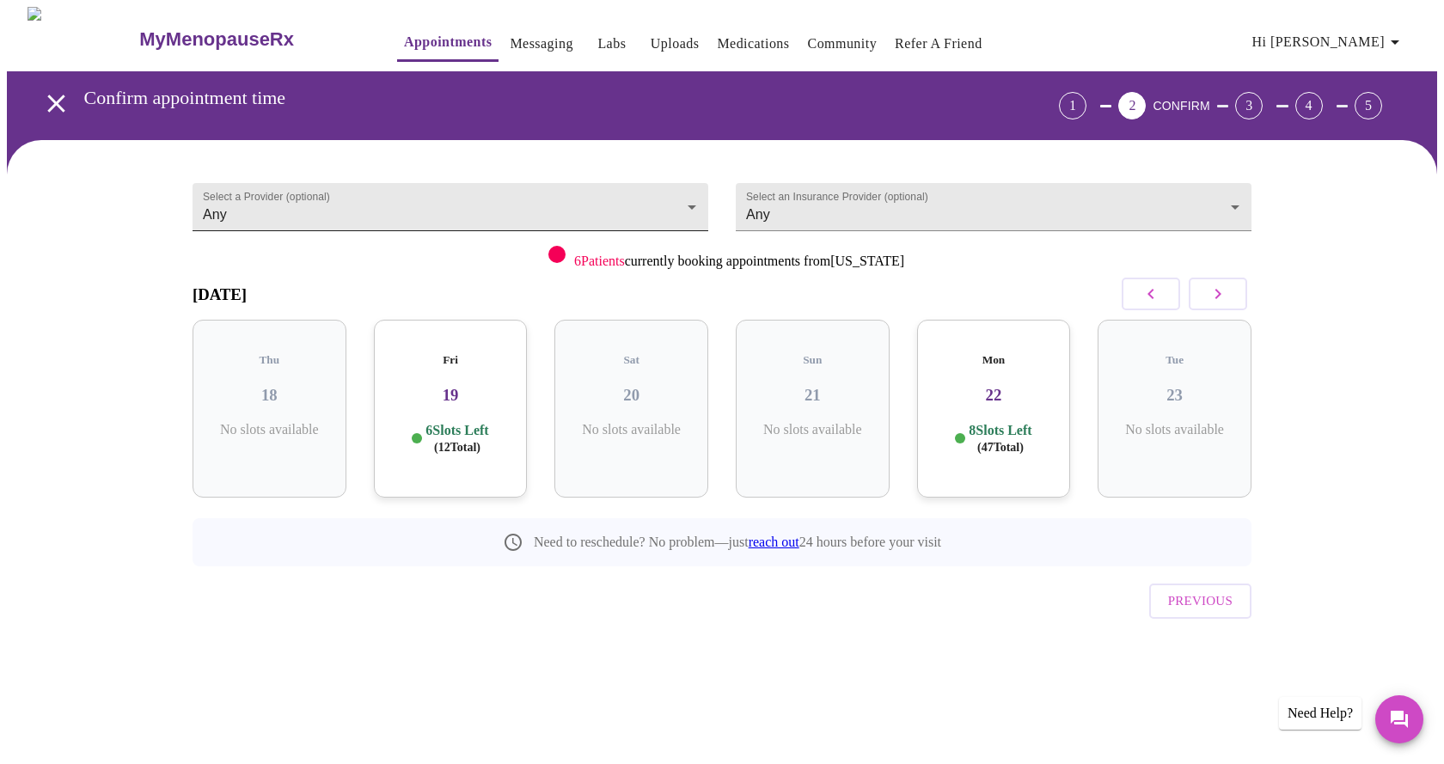
click at [614, 210] on body "MyMenopauseRx Appointments Messaging Labs Uploads Medications Community Refer a…" at bounding box center [722, 356] width 1430 height 698
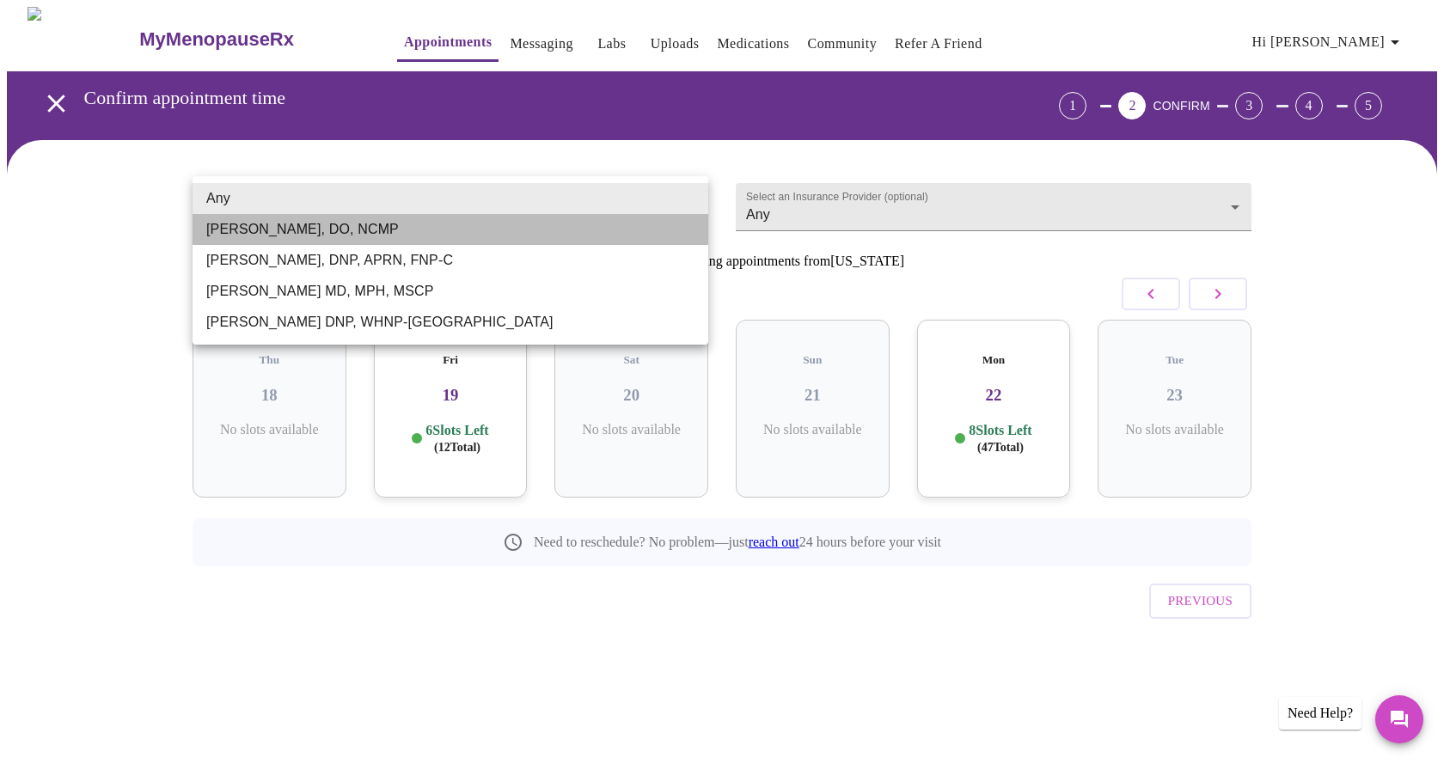
click at [557, 229] on li "[PERSON_NAME], DO, NCMP" at bounding box center [450, 229] width 516 height 31
type input "[PERSON_NAME], DO, NCMP"
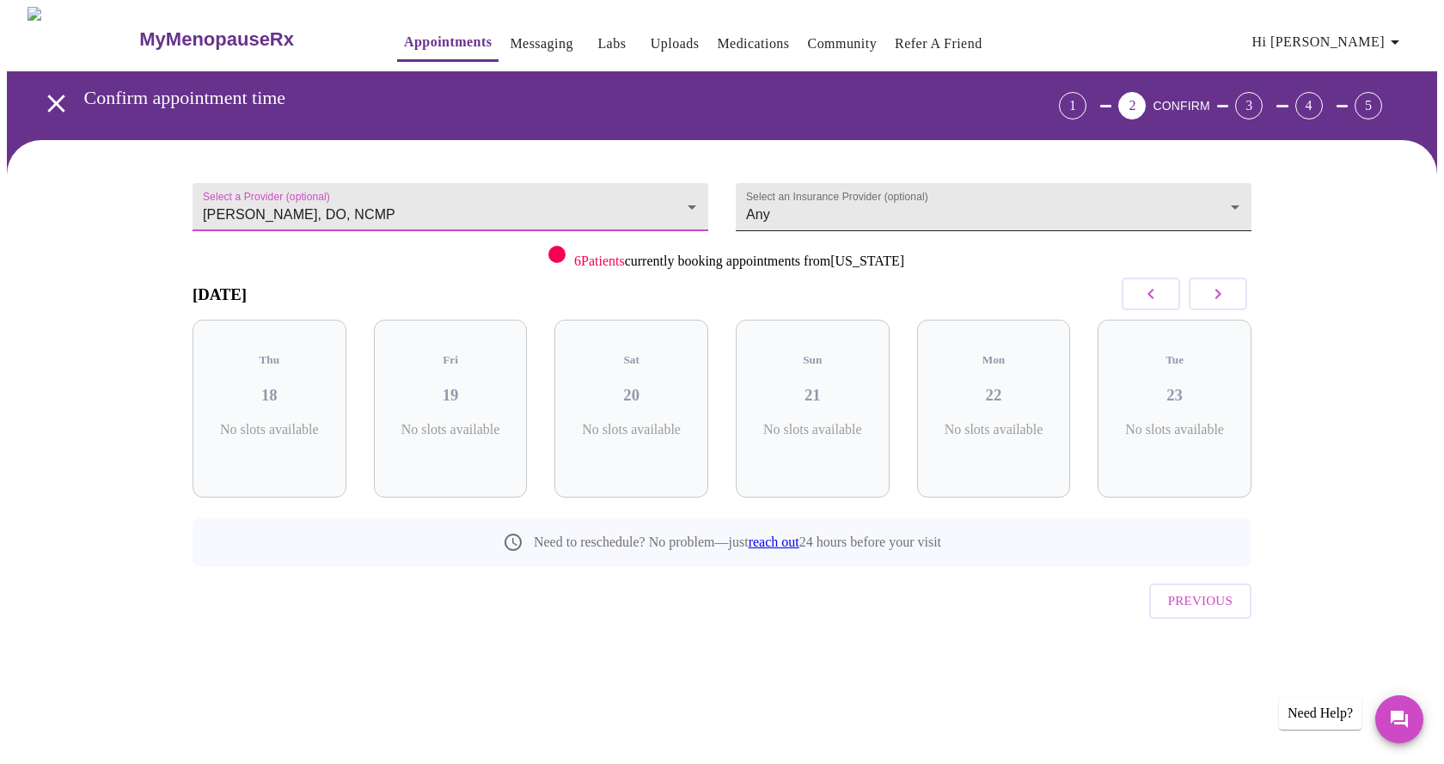
click at [986, 217] on body "MyMenopauseRx Appointments Messaging Labs Uploads Medications Community Refer a…" at bounding box center [722, 356] width 1430 height 698
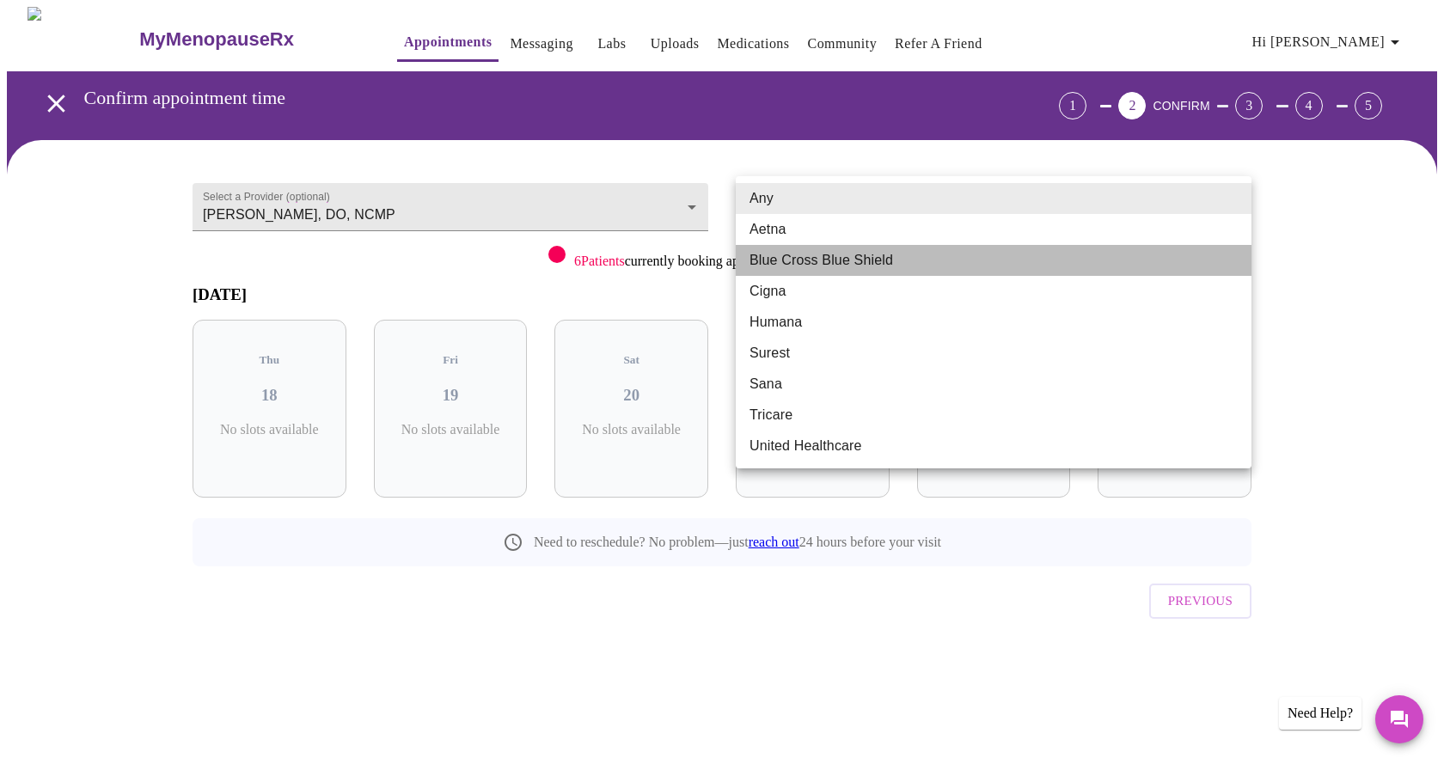
click at [938, 261] on li "Blue Cross Blue Shield" at bounding box center [994, 260] width 516 height 31
type input "Blue Cross Blue Shield"
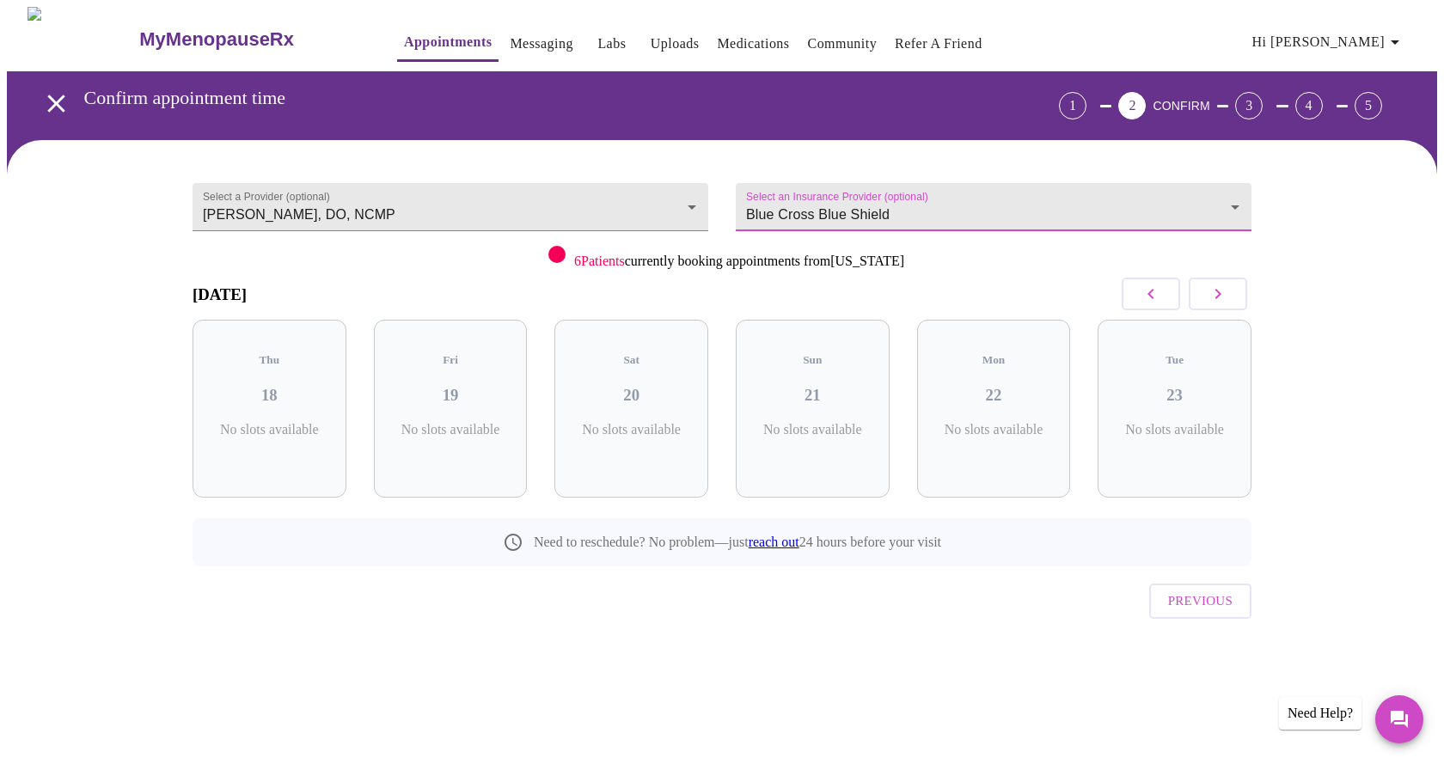
click at [1239, 297] on button "button" at bounding box center [1218, 294] width 58 height 33
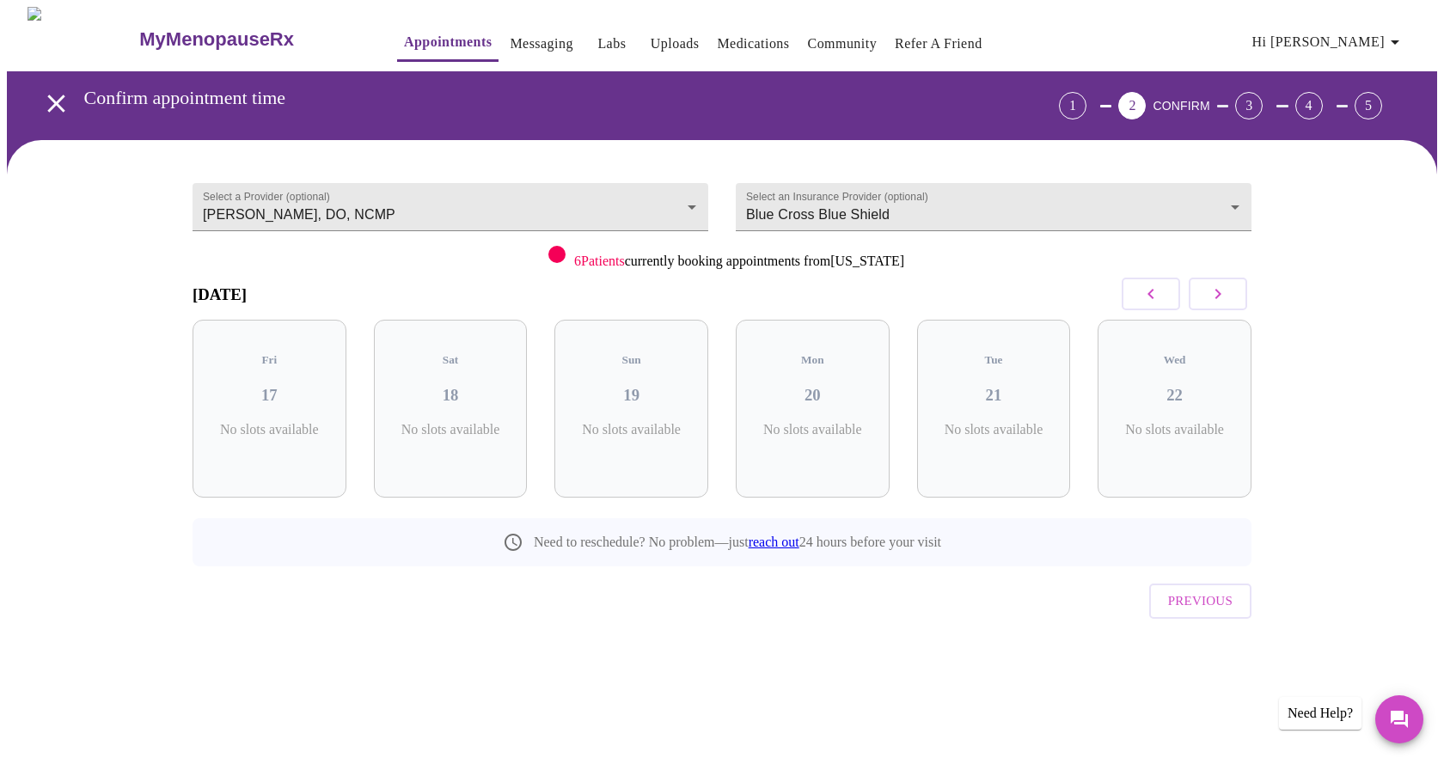
click at [874, 671] on div "Select a Provider (optional) [PERSON_NAME], DO, NCMP [PERSON_NAME], DO, [GEOGRA…" at bounding box center [722, 422] width 1430 height 565
